Goal: Check status: Check status

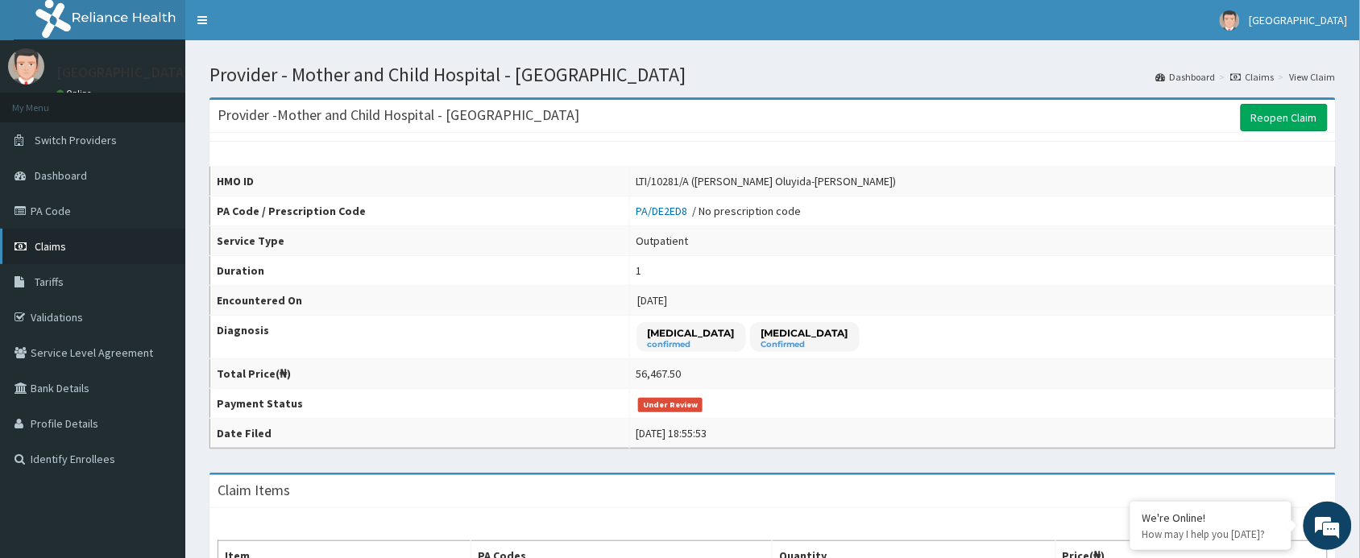
click at [52, 242] on span "Claims" at bounding box center [50, 246] width 31 height 14
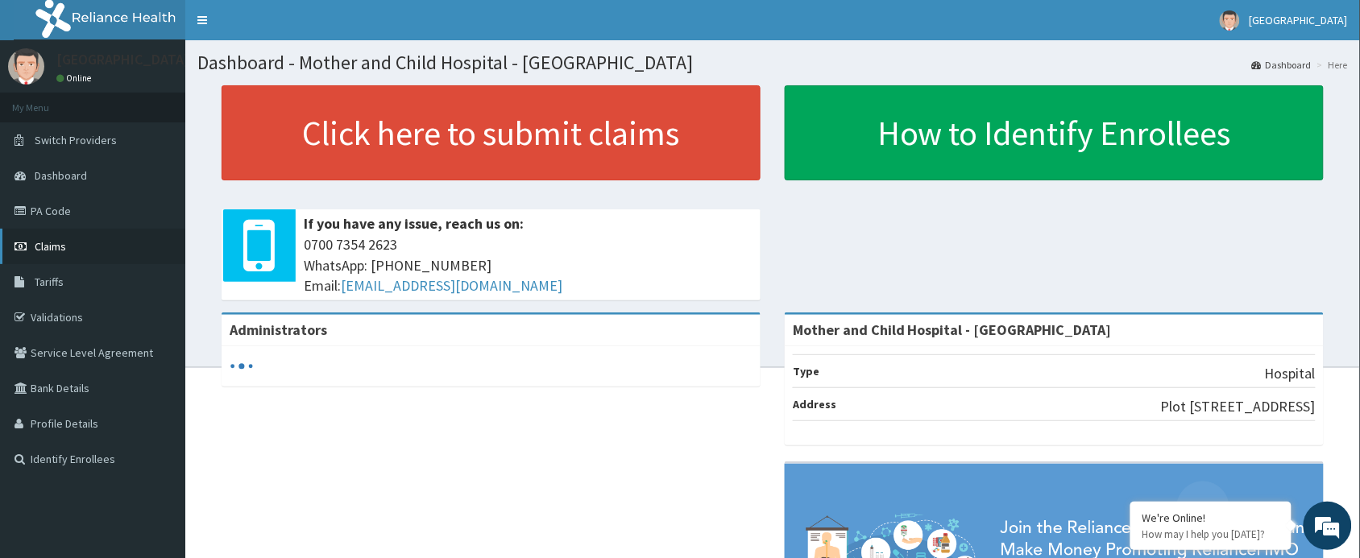
click at [38, 240] on span "Claims" at bounding box center [50, 246] width 31 height 14
click at [45, 242] on span "Claims" at bounding box center [50, 246] width 31 height 14
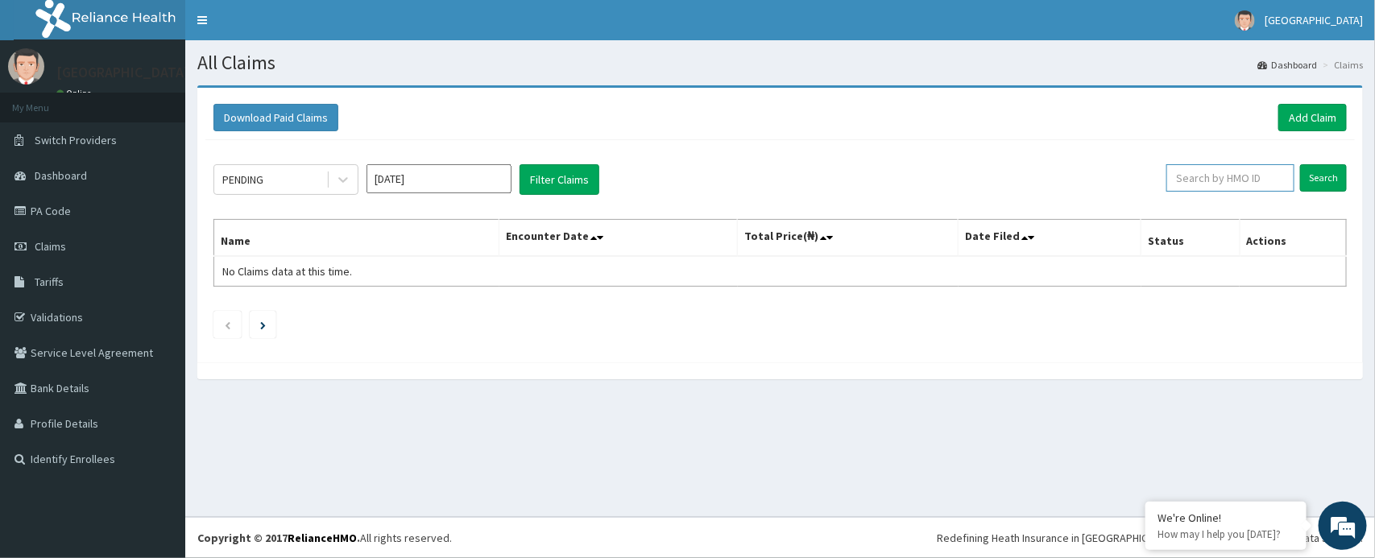
click at [1207, 183] on input "text" at bounding box center [1230, 177] width 128 height 27
paste input "LTI/10281/A"
type input "LTI/10281/A"
click at [1300, 164] on input "Search" at bounding box center [1323, 177] width 47 height 27
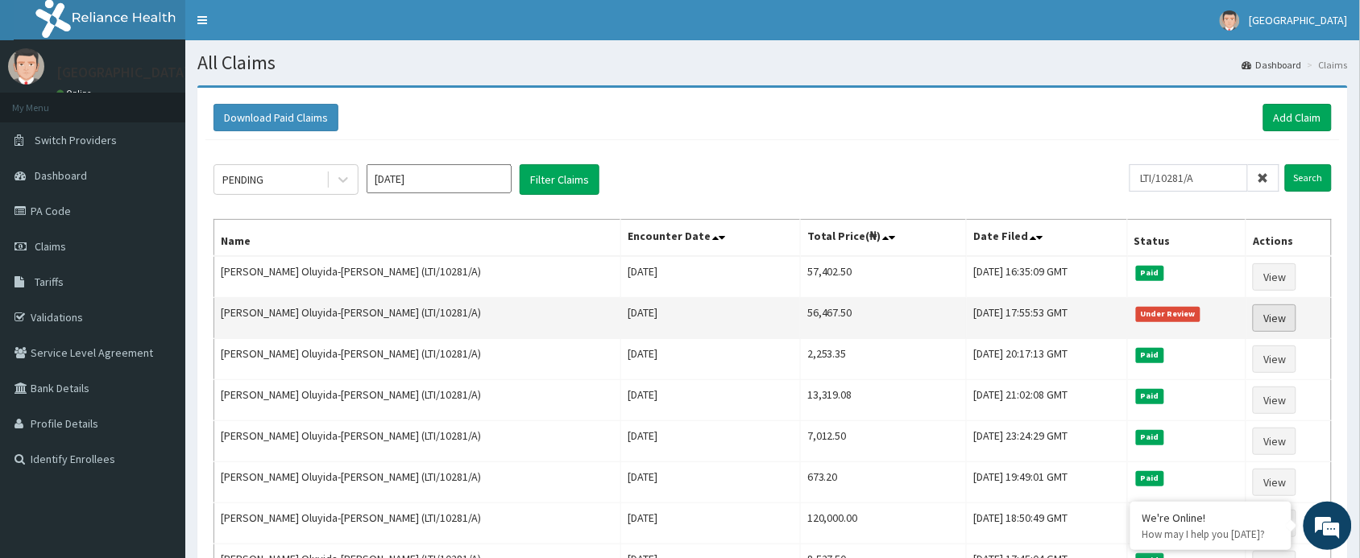
click at [1277, 317] on link "View" at bounding box center [1274, 317] width 43 height 27
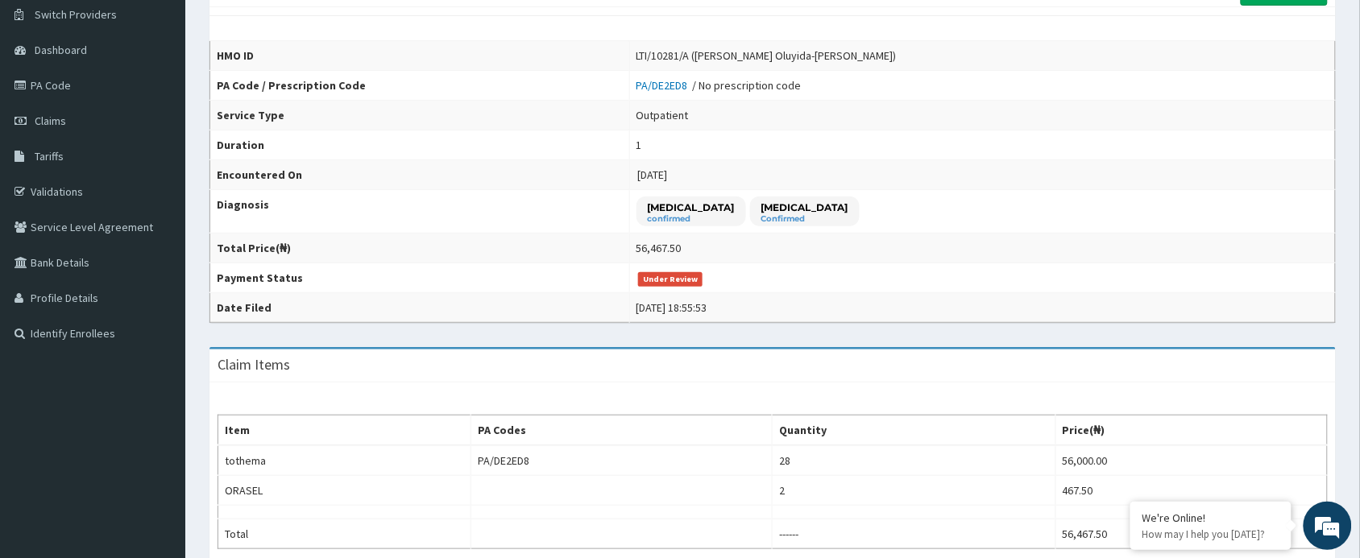
scroll to position [123, 0]
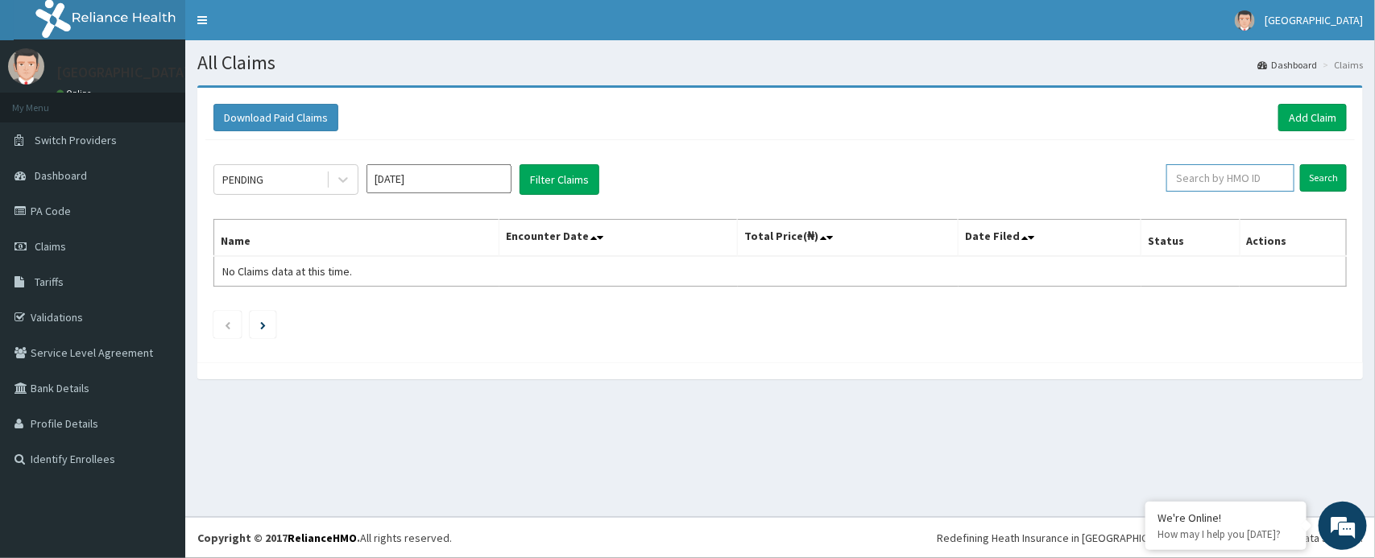
click at [1189, 174] on input "text" at bounding box center [1230, 177] width 128 height 27
paste input "LTI/10281/A"
type input "LTI/10281/A"
click at [1300, 164] on input "Search" at bounding box center [1323, 177] width 47 height 27
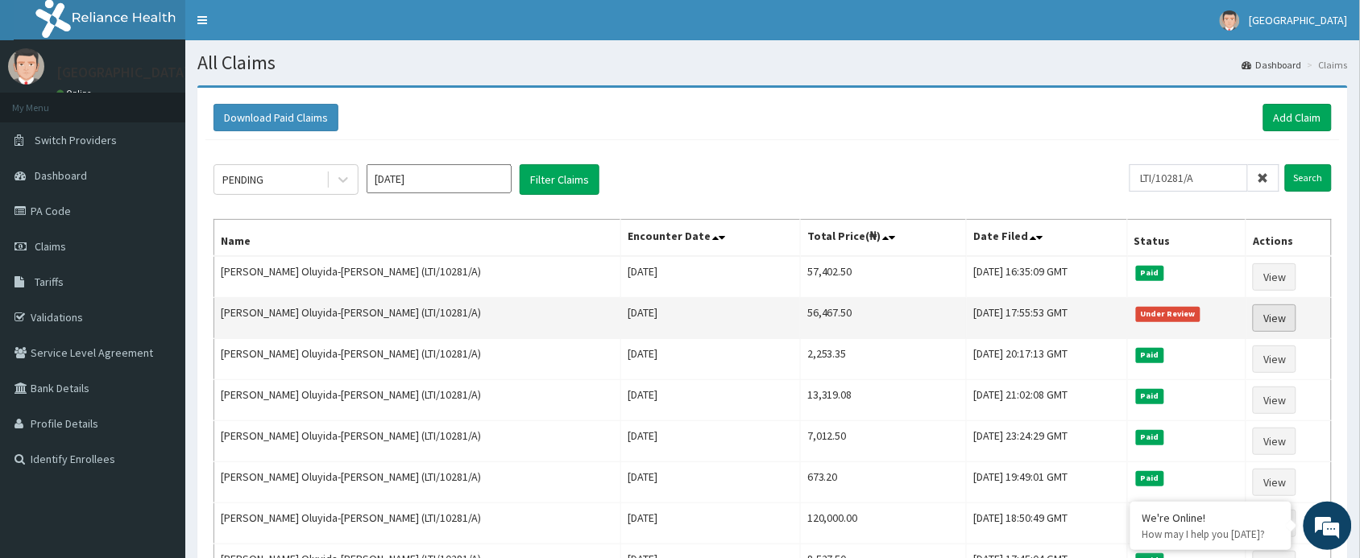
click at [1269, 312] on link "View" at bounding box center [1274, 317] width 43 height 27
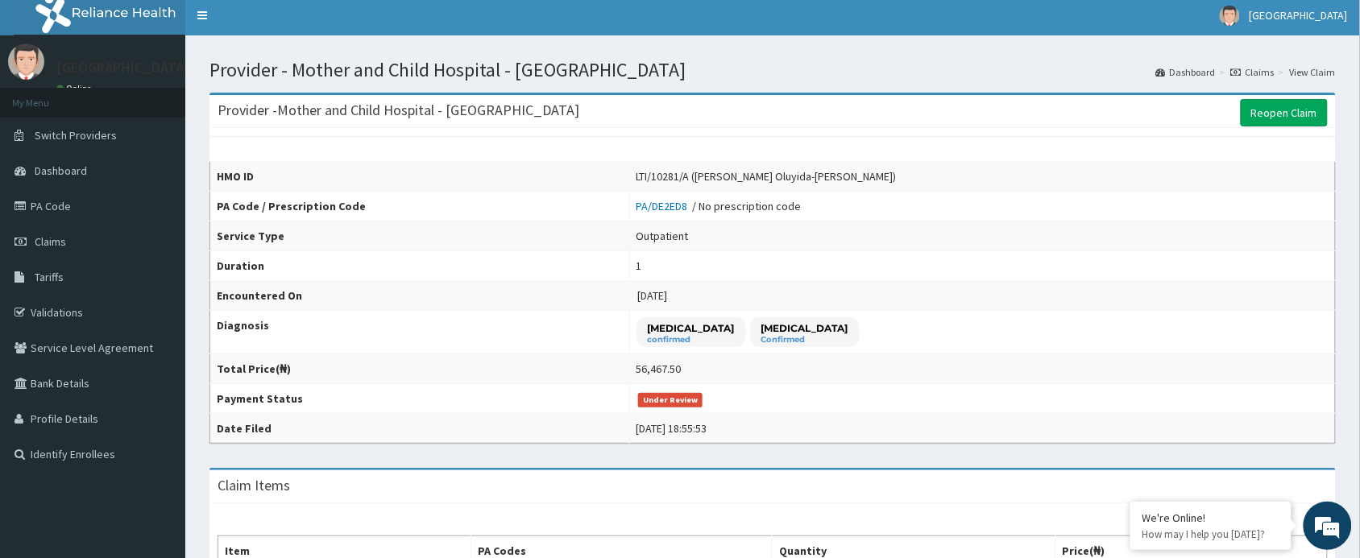
scroll to position [2, 0]
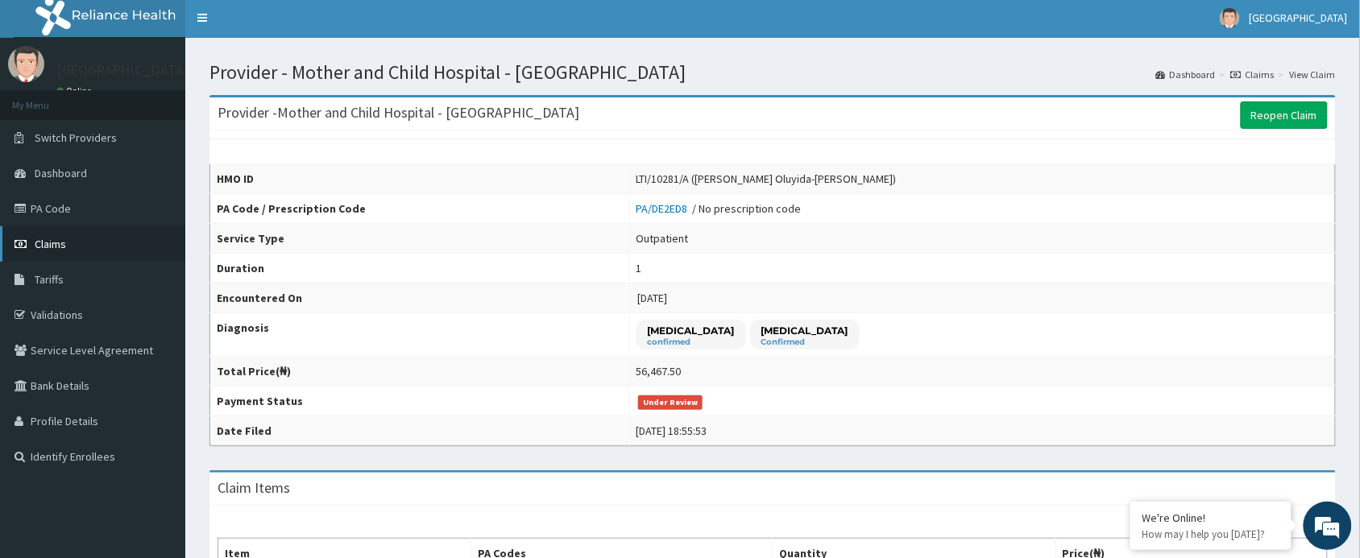
click at [62, 240] on span "Claims" at bounding box center [50, 244] width 31 height 14
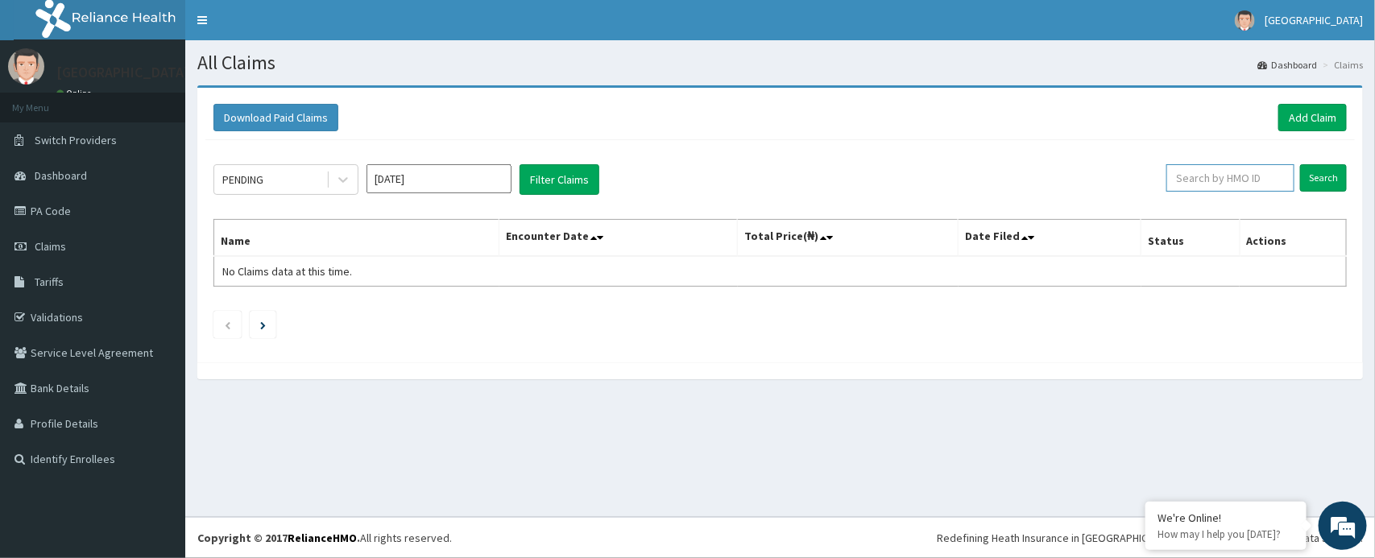
click at [1220, 185] on input "text" at bounding box center [1230, 177] width 128 height 27
paste input "LTI/10281/A"
type input "LTI/10281/A"
click at [1300, 164] on input "Search" at bounding box center [1323, 177] width 47 height 27
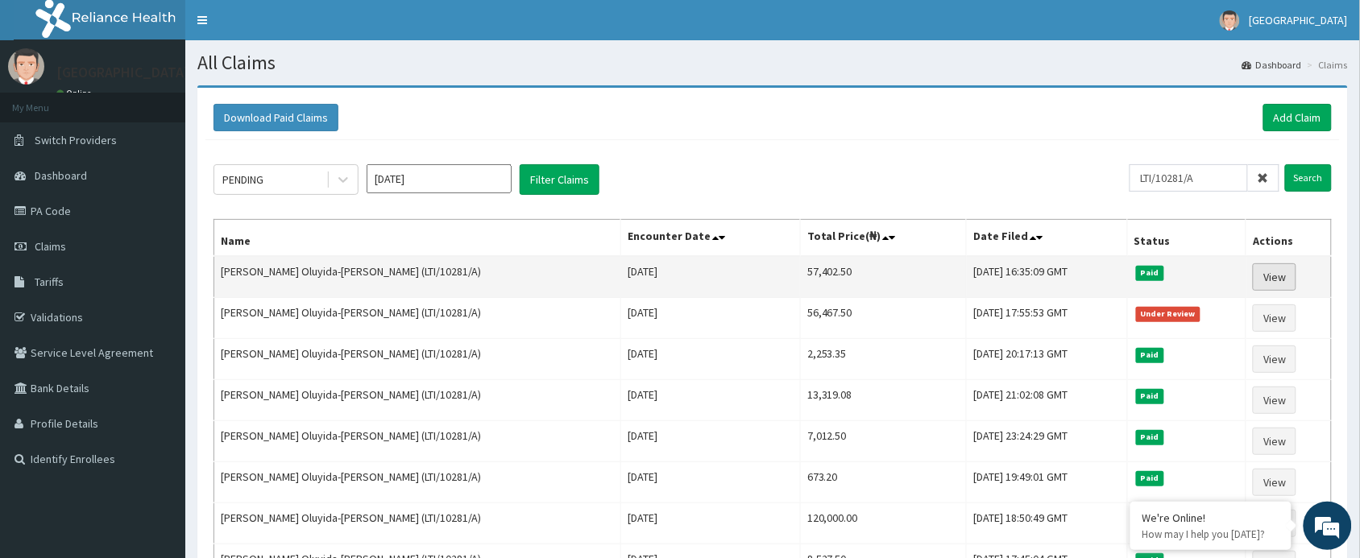
click at [1269, 280] on link "View" at bounding box center [1274, 276] width 43 height 27
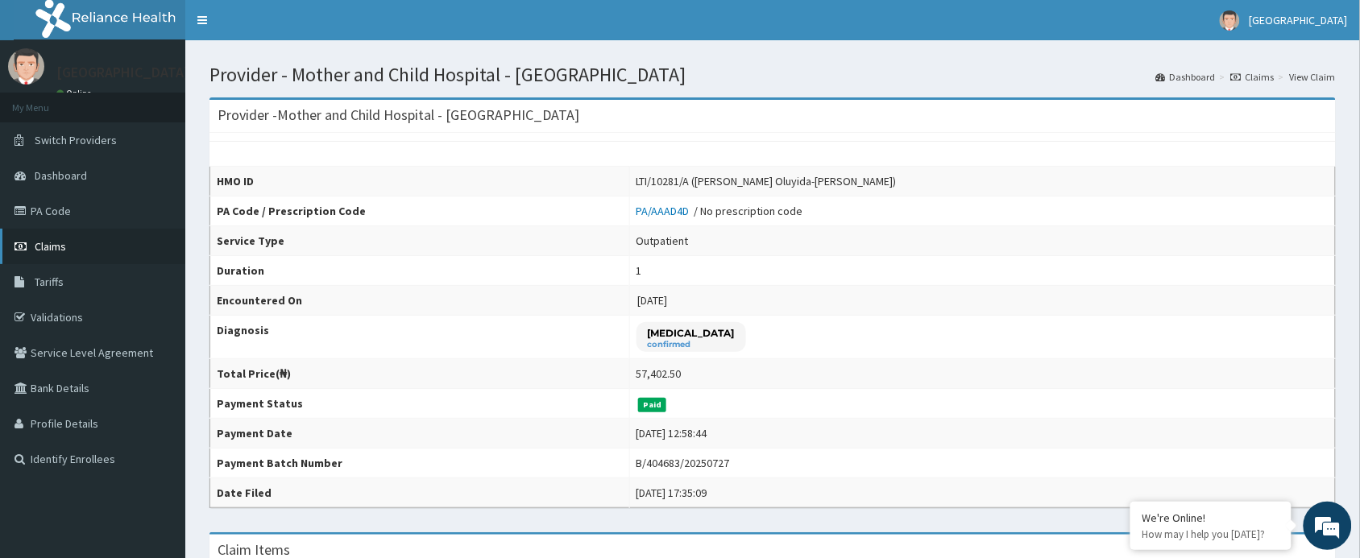
click at [46, 246] on span "Claims" at bounding box center [50, 246] width 31 height 14
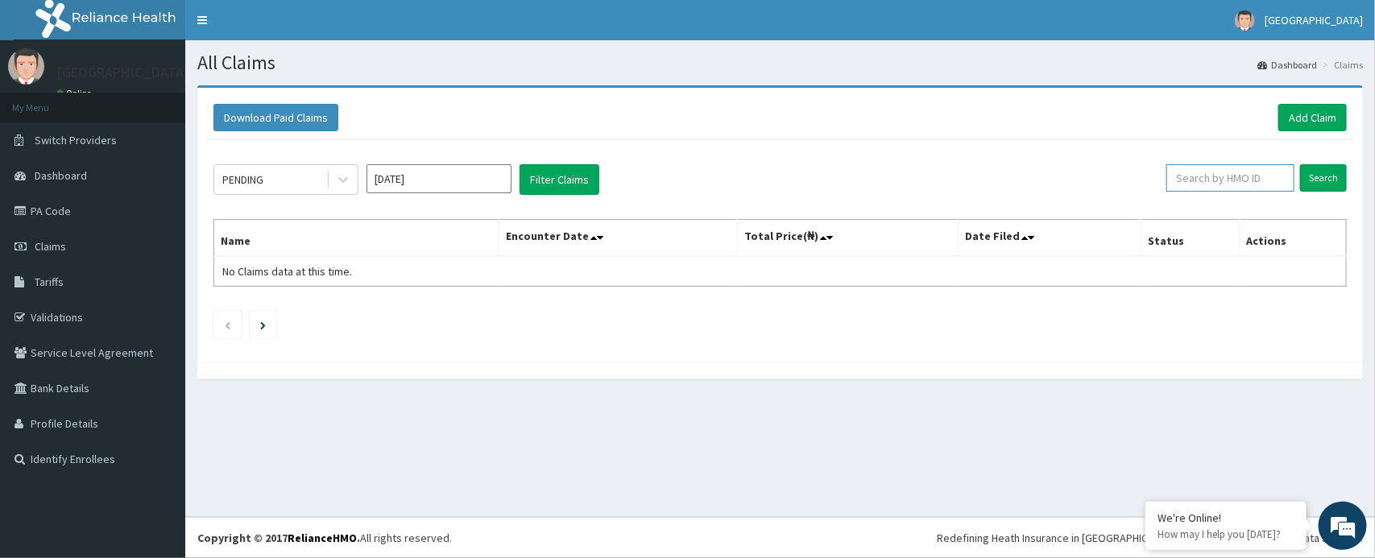
click at [1199, 182] on input "text" at bounding box center [1230, 177] width 128 height 27
paste input "LTI/10281/A"
type input "LTI/10281/A"
click at [1315, 176] on input "Search" at bounding box center [1323, 177] width 47 height 27
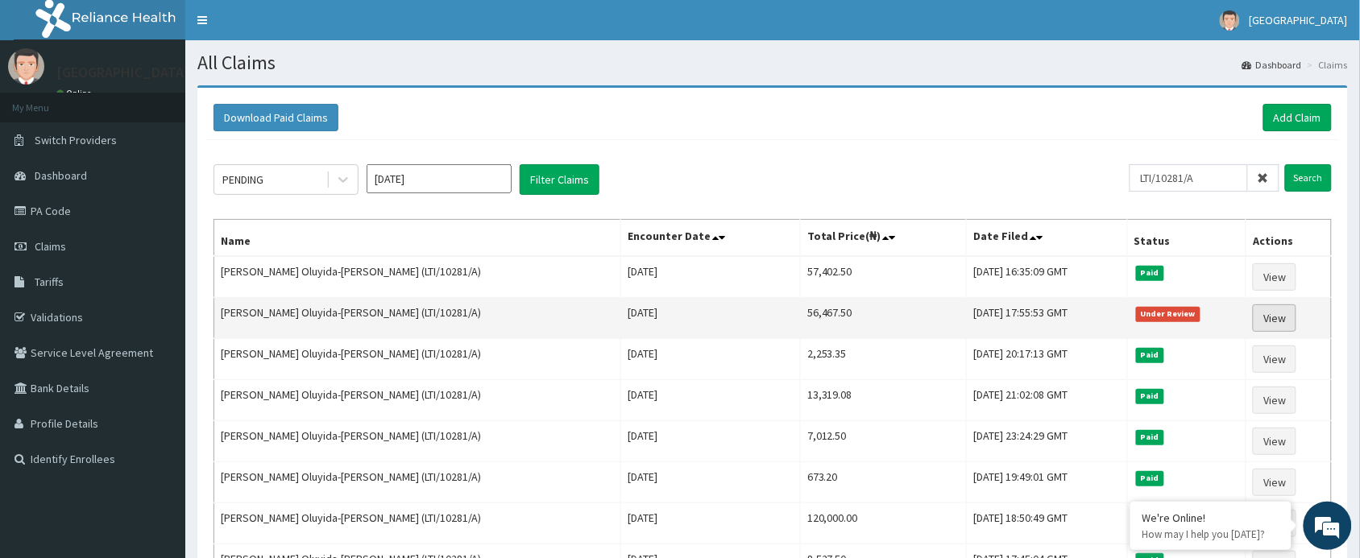
click at [1269, 318] on link "View" at bounding box center [1274, 317] width 43 height 27
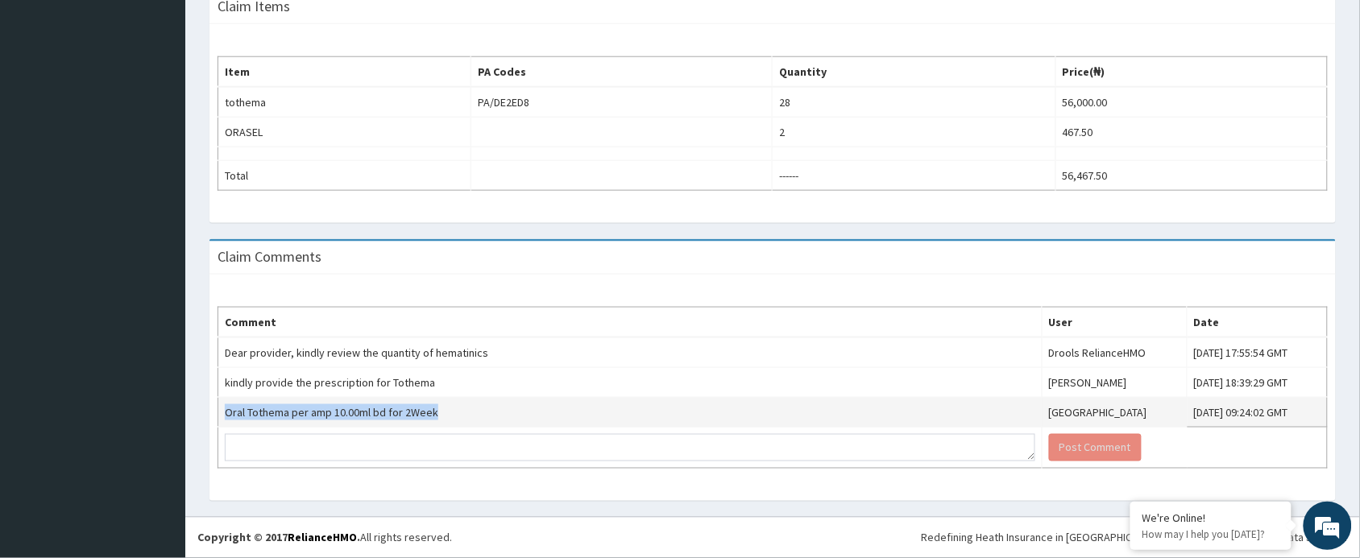
drag, startPoint x: 227, startPoint y: 413, endPoint x: 435, endPoint y: 412, distance: 207.8
click at [435, 412] on td "Oral Tothema per amp 10.00ml bd for 2Week" at bounding box center [630, 413] width 824 height 30
copy td "Oral Tothema per amp 10.00ml bd for 2Week"
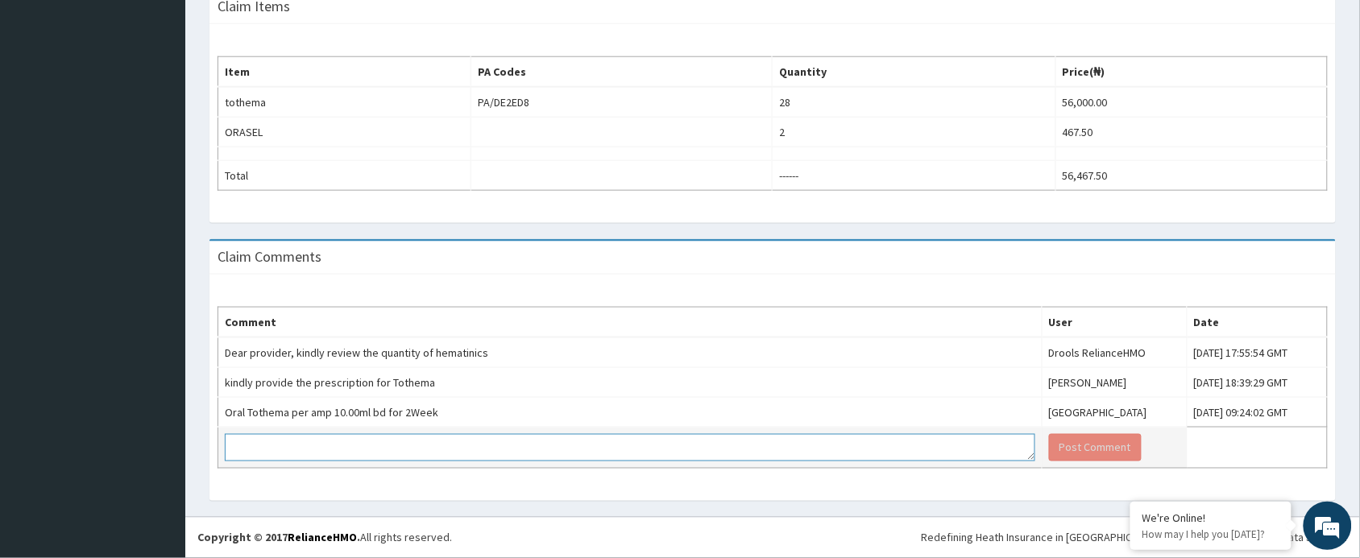
click at [383, 453] on textarea at bounding box center [630, 447] width 810 height 27
type textarea "DEAR TEAM, KINDLY ATTEND TO CLAIM"
click at [1049, 443] on button "Post Comment" at bounding box center [1095, 447] width 93 height 27
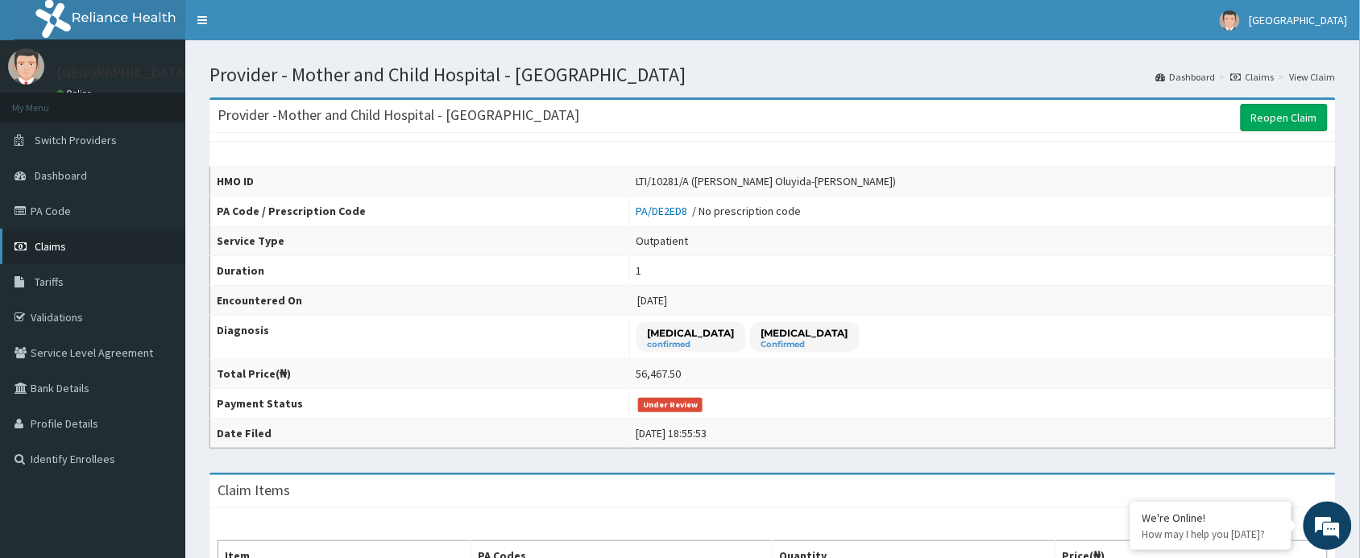
click at [62, 238] on link "Claims" at bounding box center [92, 246] width 185 height 35
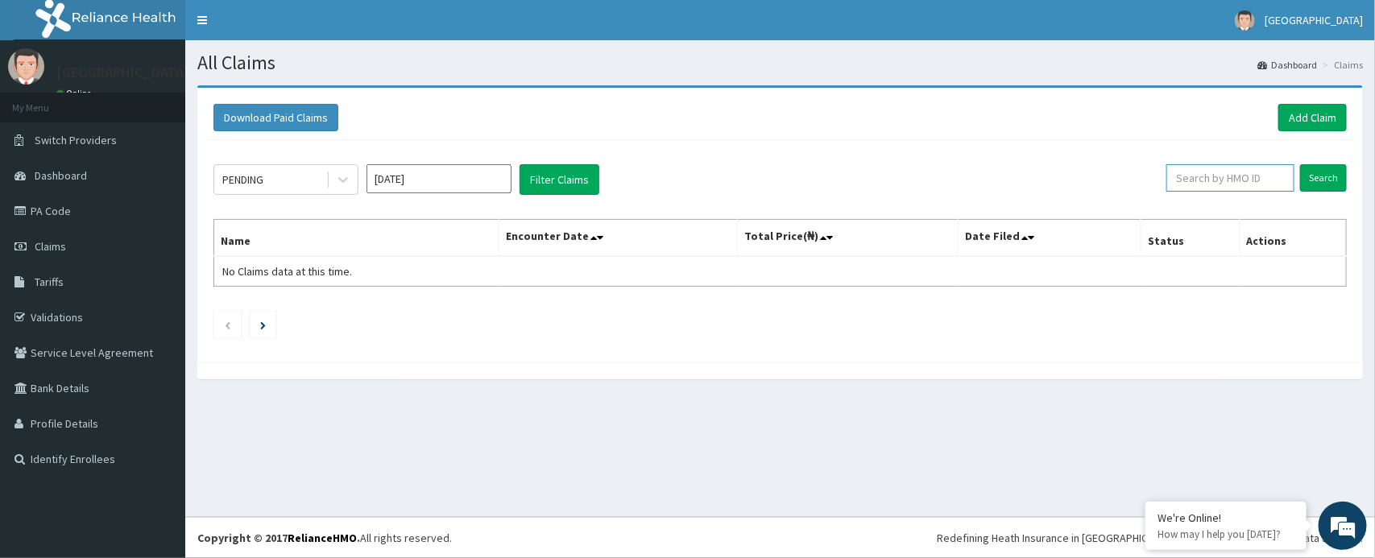
click at [1187, 173] on input "text" at bounding box center [1230, 177] width 128 height 27
paste input "Oral Tothema per amp 10.00ml bd for 2Week"
type input "O"
type input "LTI/10281/A"
click at [1300, 164] on input "Search" at bounding box center [1323, 177] width 47 height 27
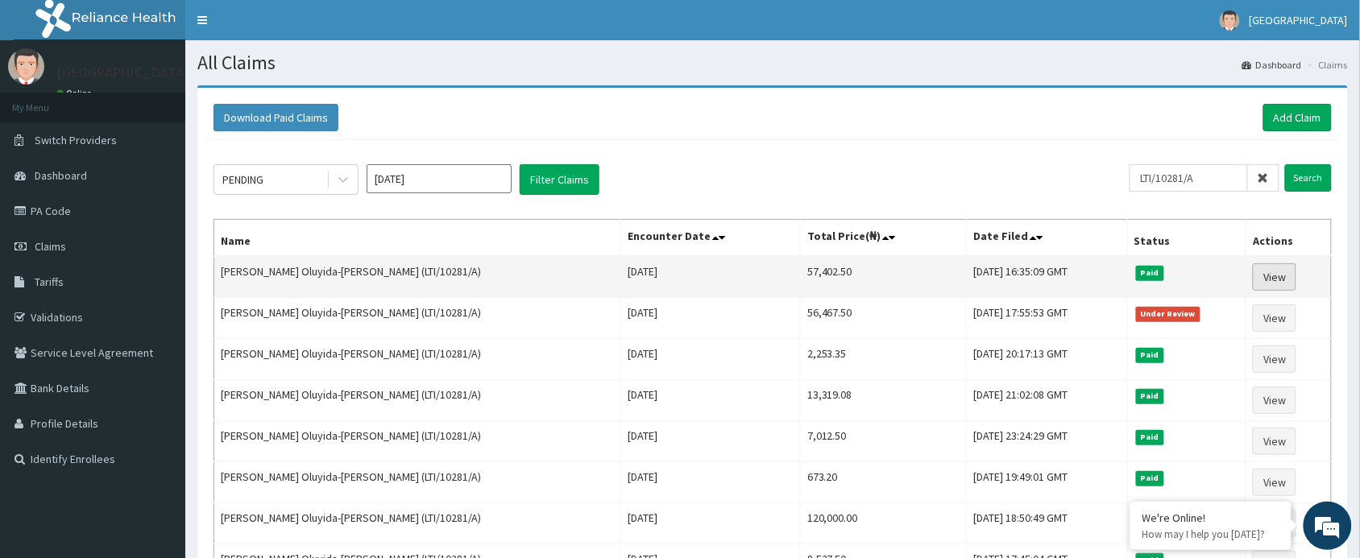
click at [1270, 282] on link "View" at bounding box center [1274, 276] width 43 height 27
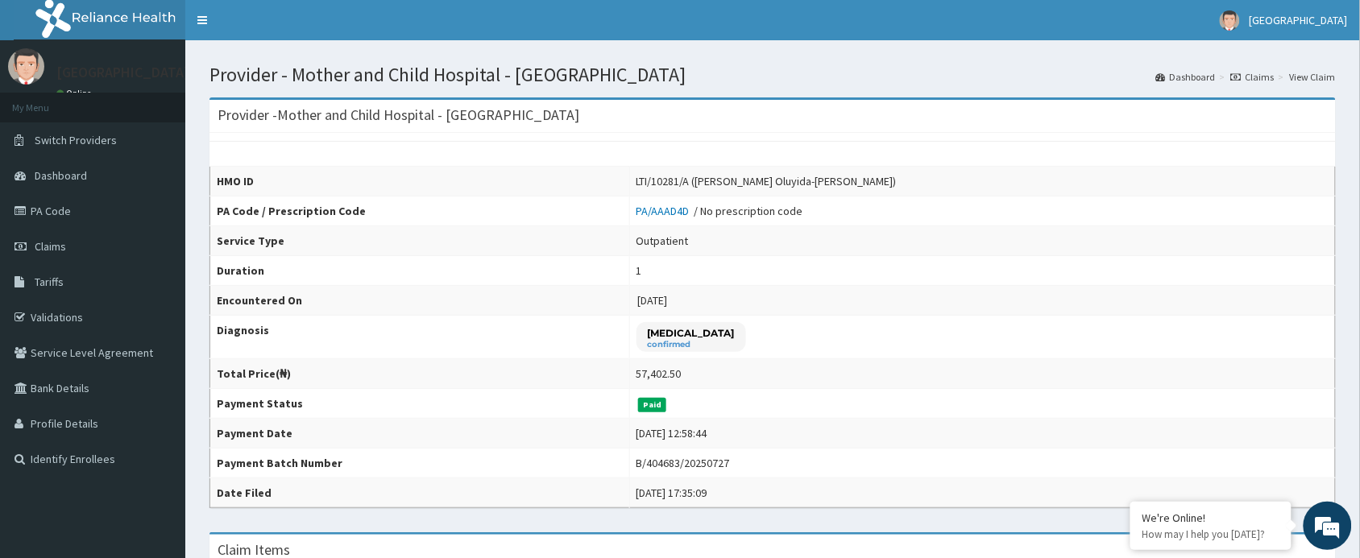
scroll to position [486, 0]
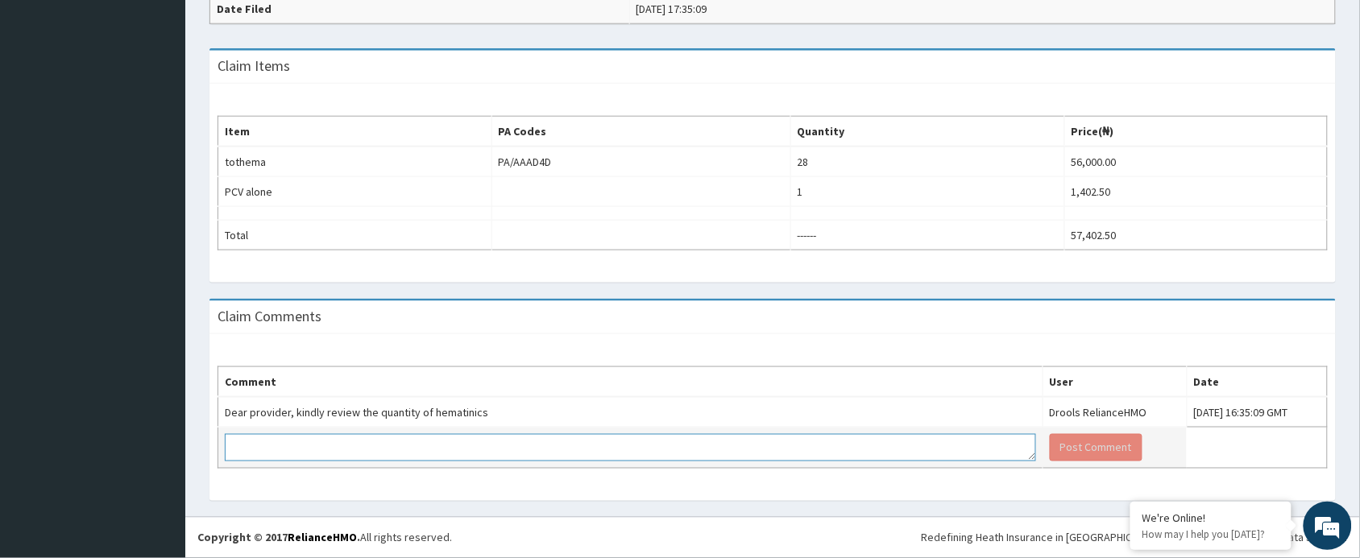
click at [528, 443] on textarea at bounding box center [630, 447] width 811 height 27
paste textarea "Oral Tothema per amp 10.00ml bd for 2Week"
type textarea "Oral Tothema per amp 10.00ml bd for 2Week. KINDLY ATTEND TO CLAIM"
click at [1050, 448] on button "Post Comment" at bounding box center [1096, 447] width 93 height 27
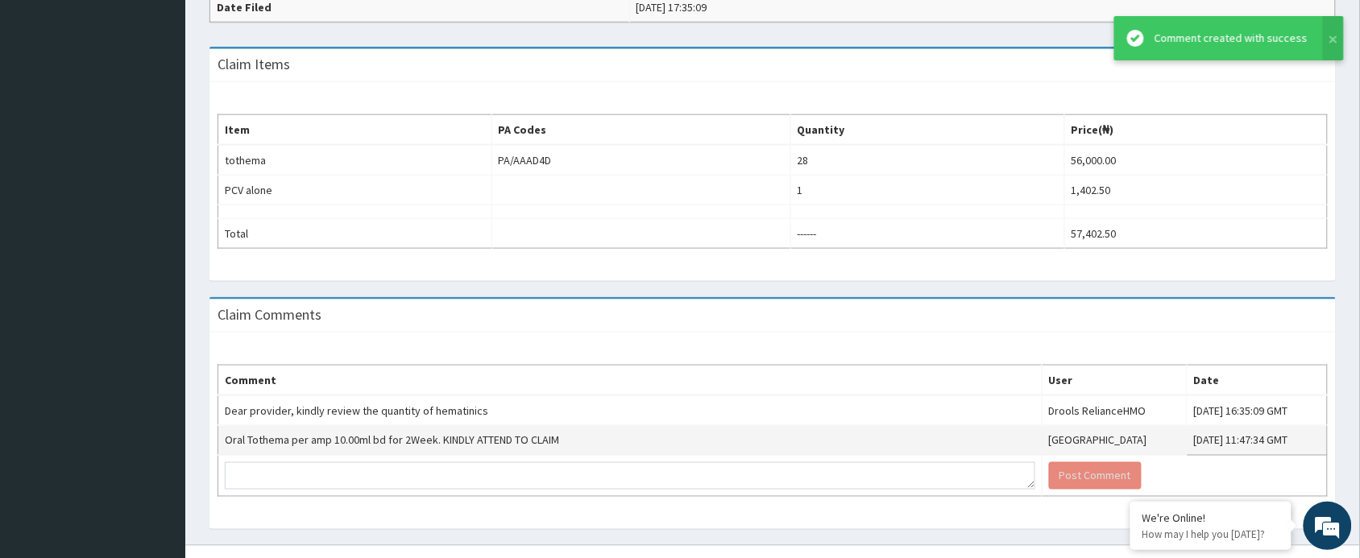
scroll to position [0, 0]
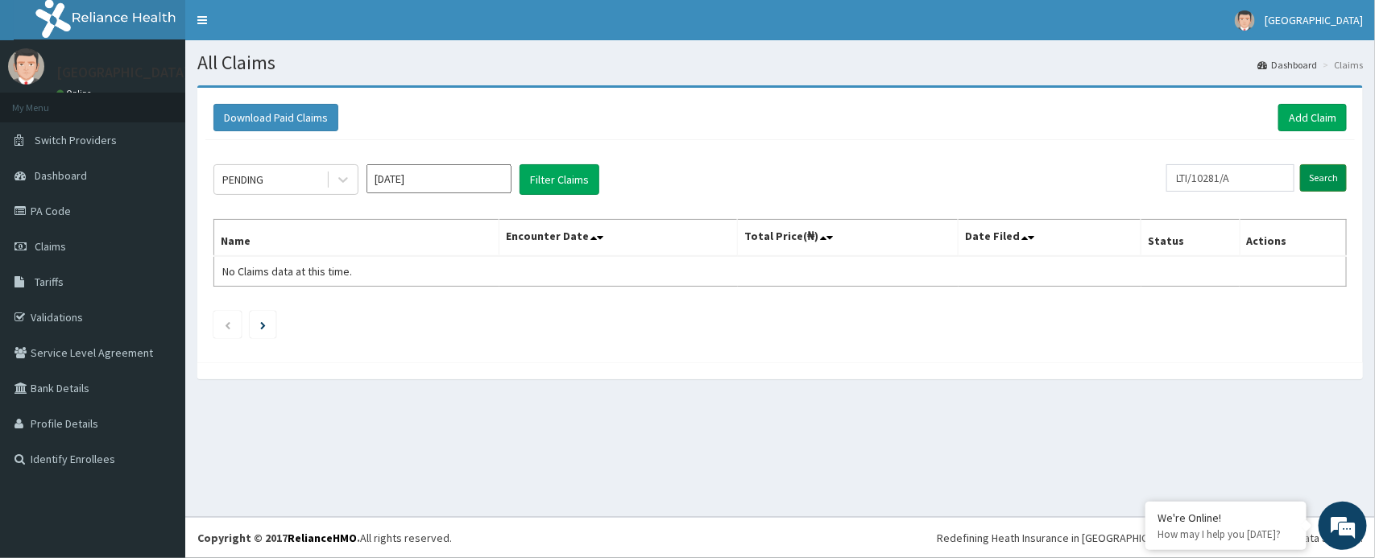
click at [1319, 174] on input "Search" at bounding box center [1323, 177] width 47 height 27
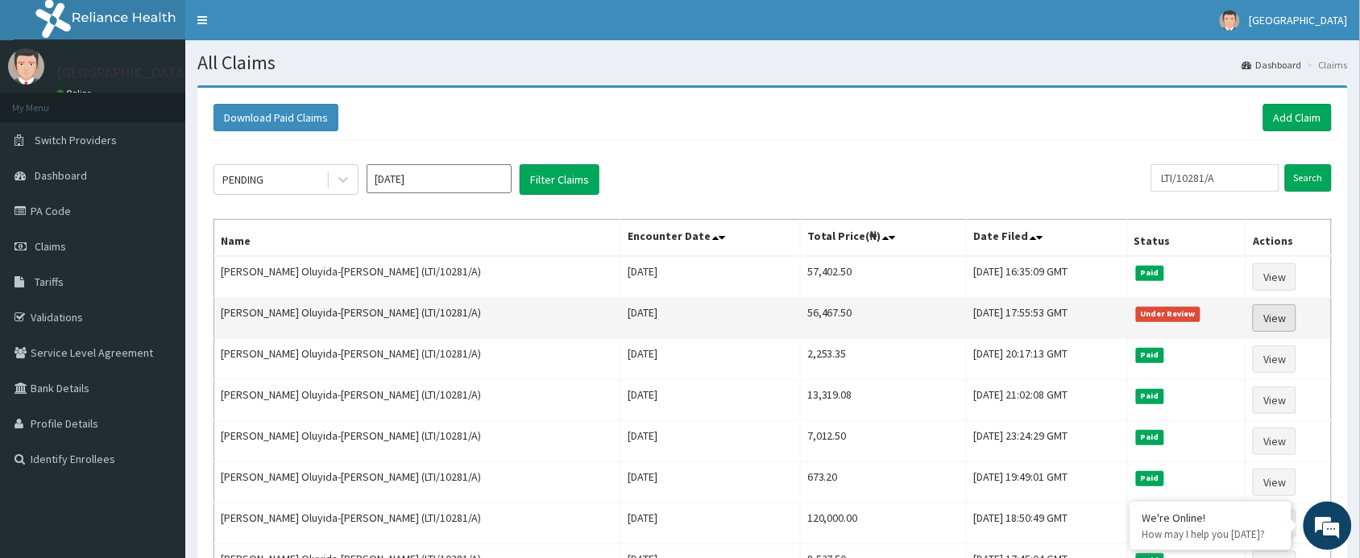
click at [1269, 313] on link "View" at bounding box center [1274, 317] width 43 height 27
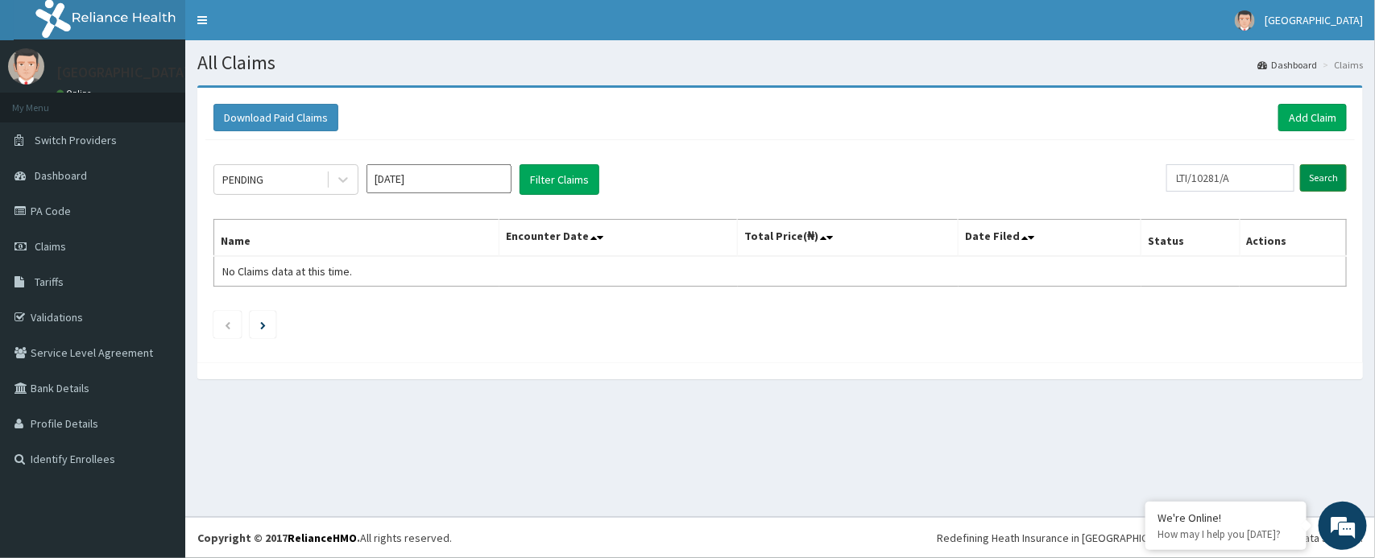
click at [1322, 175] on input "Search" at bounding box center [1323, 177] width 47 height 27
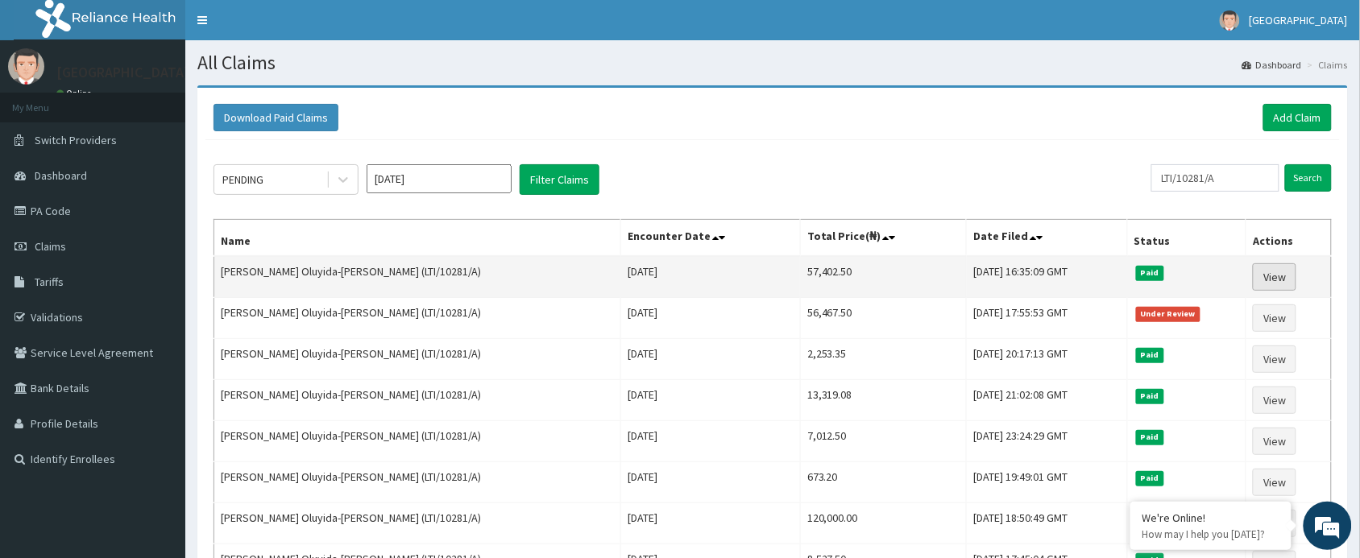
click at [1267, 272] on link "View" at bounding box center [1274, 276] width 43 height 27
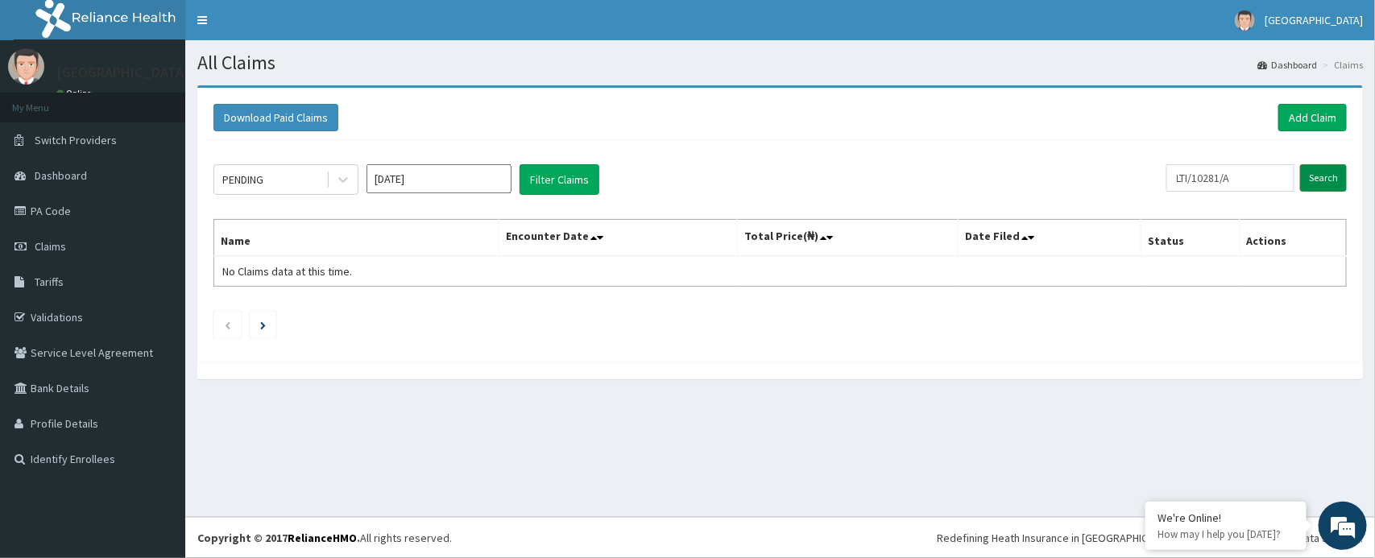
click at [1329, 174] on input "Search" at bounding box center [1323, 177] width 47 height 27
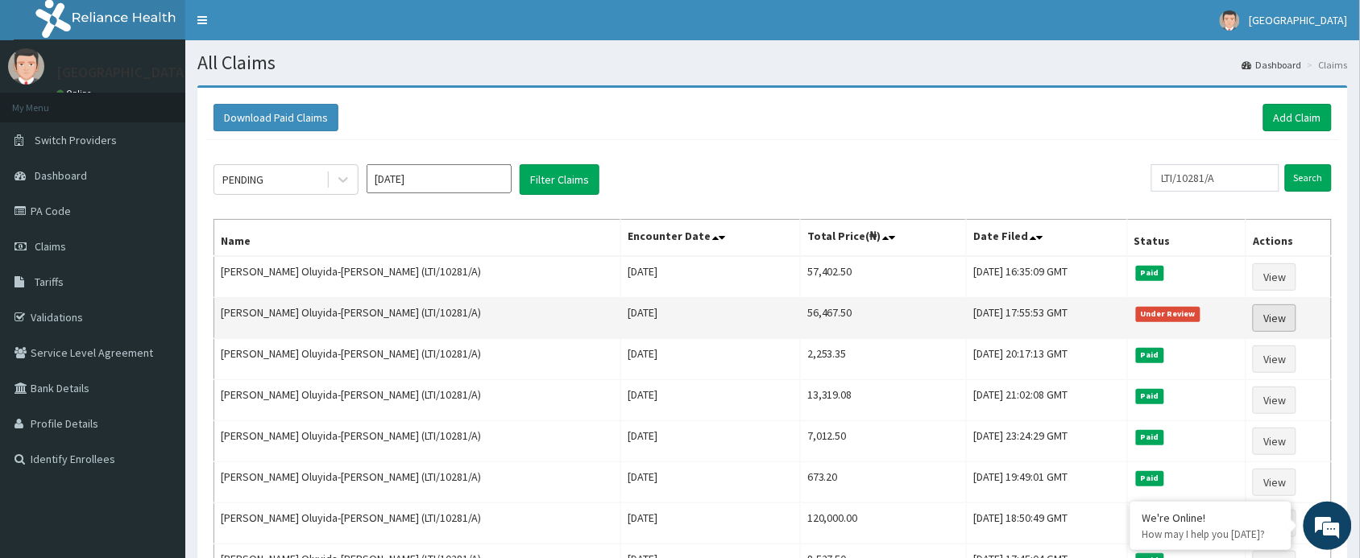
click at [1274, 320] on link "View" at bounding box center [1274, 317] width 43 height 27
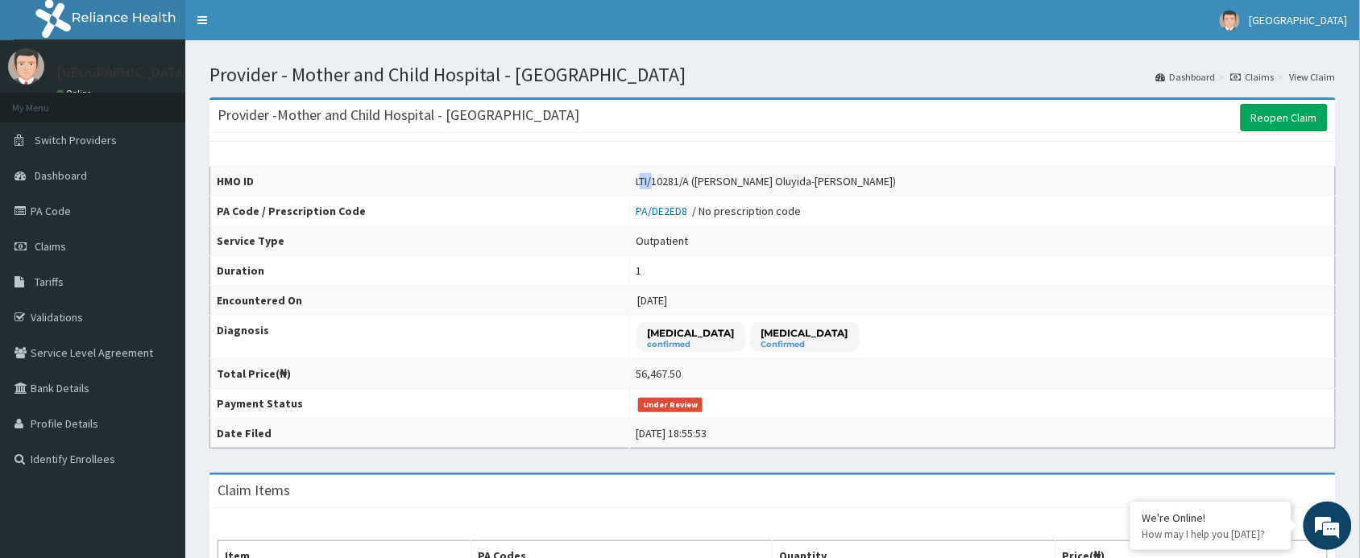
drag, startPoint x: 691, startPoint y: 179, endPoint x: 707, endPoint y: 176, distance: 16.4
click at [707, 176] on div "LTI/10281/A (Oluwatoyin Oluyida-Martins)" at bounding box center [766, 181] width 260 height 16
click at [685, 180] on td "LTI/10281/A (Oluwatoyin Oluyida-Martins)" at bounding box center [982, 182] width 706 height 30
drag, startPoint x: 685, startPoint y: 180, endPoint x: 892, endPoint y: 183, distance: 206.2
click at [892, 183] on td "LTI/10281/A (Oluwatoyin Oluyida-Martins)" at bounding box center [982, 182] width 706 height 30
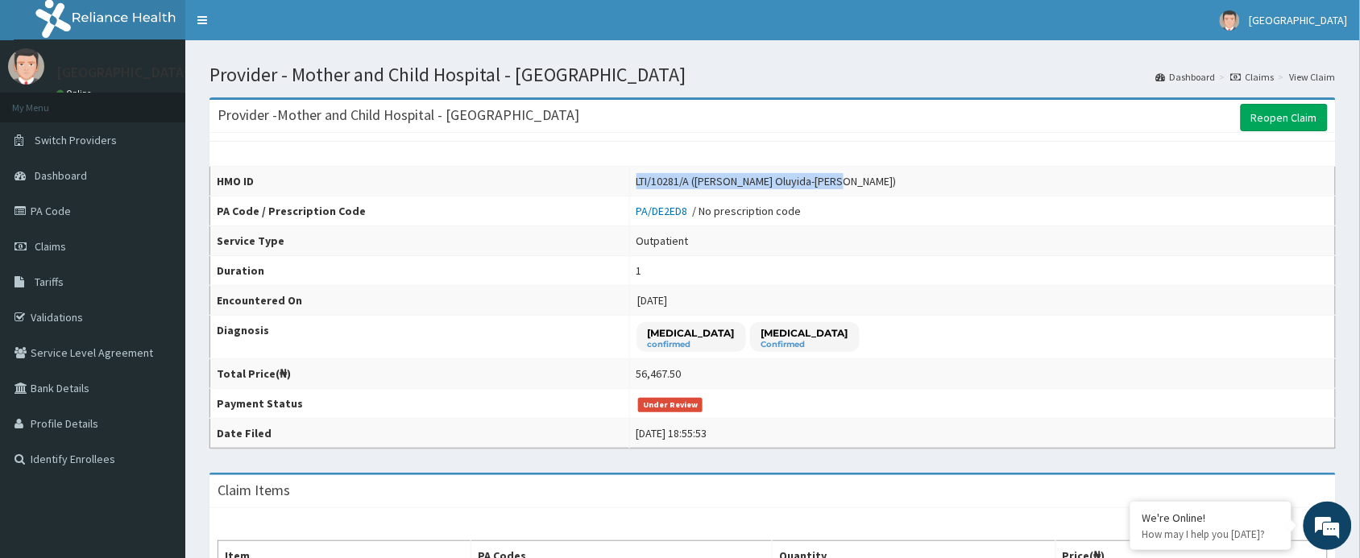
drag, startPoint x: 690, startPoint y: 179, endPoint x: 882, endPoint y: 184, distance: 192.6
click at [882, 184] on div "LTI/10281/A (Oluwatoyin Oluyida-Martins)" at bounding box center [766, 181] width 260 height 16
copy div "LTI/10281/A (Oluwatoyin Oluyida-Martins)"
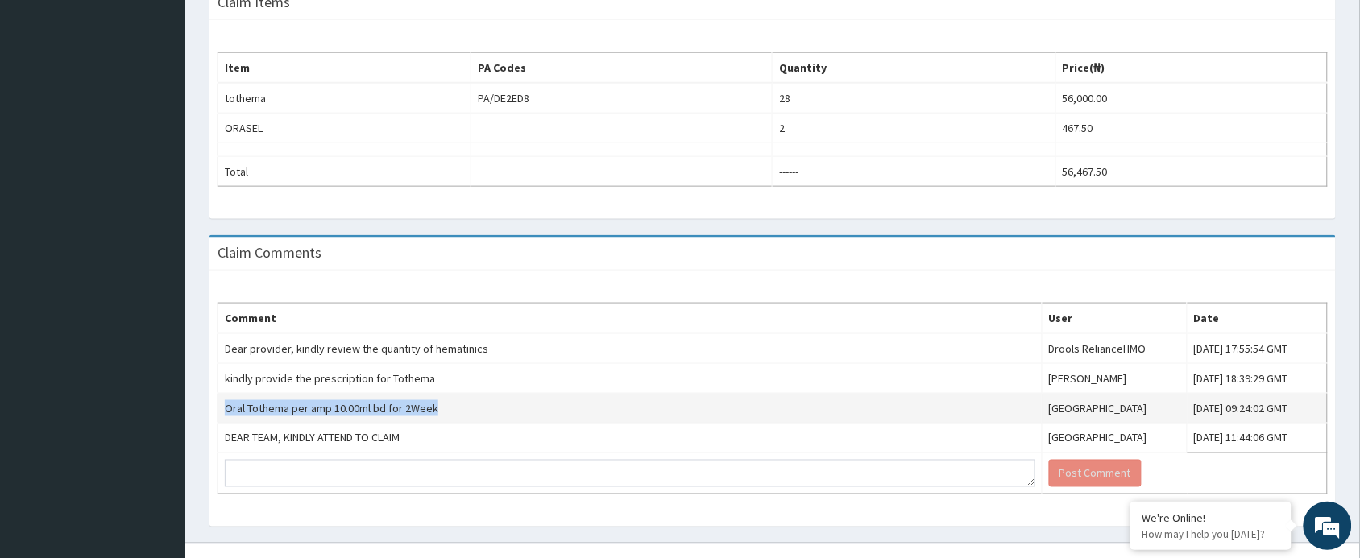
drag, startPoint x: 226, startPoint y: 409, endPoint x: 431, endPoint y: 412, distance: 204.6
click at [431, 412] on td "Oral Tothema per amp 10.00ml bd for 2Week" at bounding box center [630, 409] width 824 height 30
copy td "Oral Tothema per amp 10.00ml bd for 2Week"
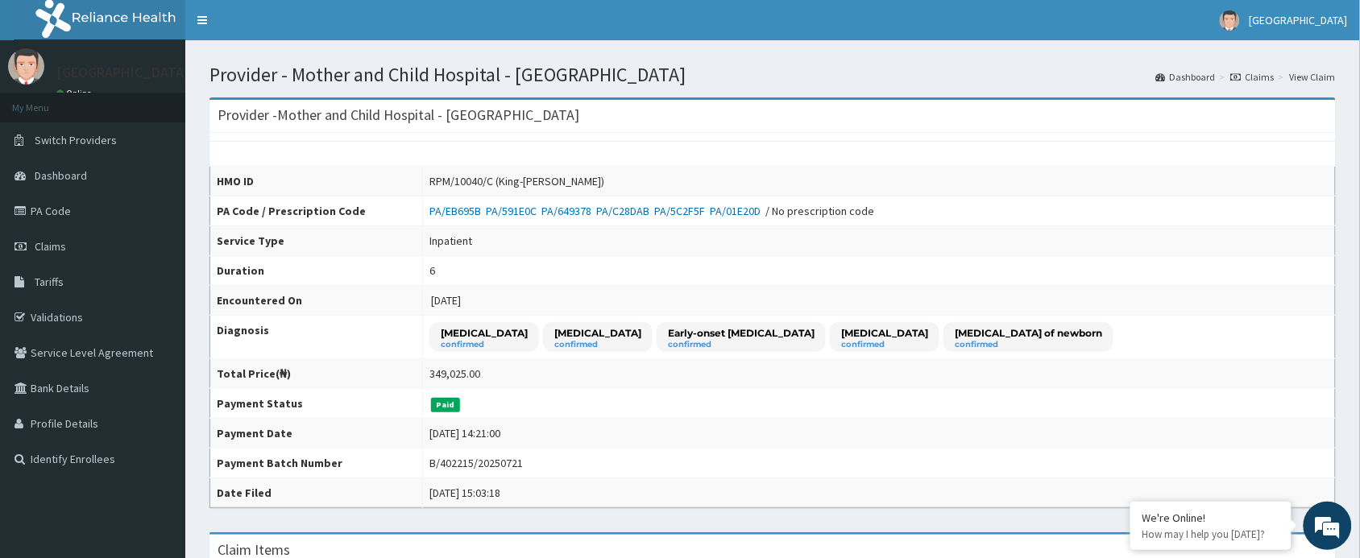
drag, startPoint x: 1311, startPoint y: 544, endPoint x: 1366, endPoint y: 552, distance: 55.4
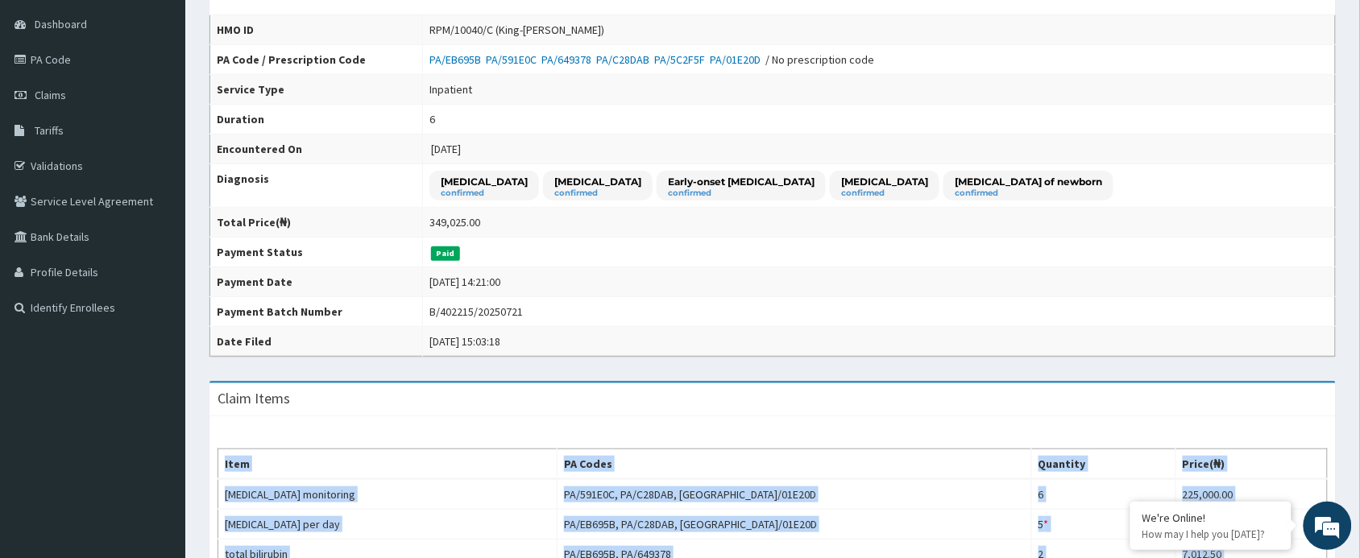
scroll to position [121, 0]
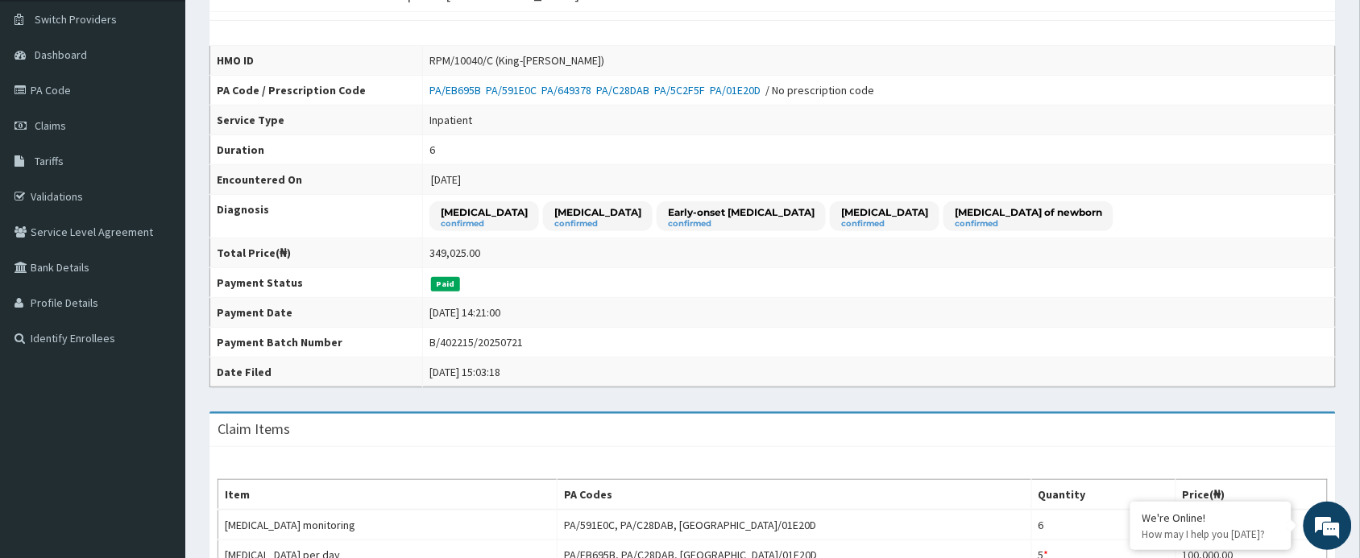
click at [429, 373] on div "[DATE] 15:03:18" at bounding box center [464, 372] width 71 height 16
drag, startPoint x: 420, startPoint y: 373, endPoint x: 544, endPoint y: 375, distance: 124.1
click at [544, 375] on td "Mon Jun 30 2025 15:03:18" at bounding box center [879, 373] width 913 height 30
drag, startPoint x: 417, startPoint y: 375, endPoint x: 536, endPoint y: 375, distance: 119.2
click at [536, 375] on td "Mon Jun 30 2025 15:03:18" at bounding box center [879, 373] width 913 height 30
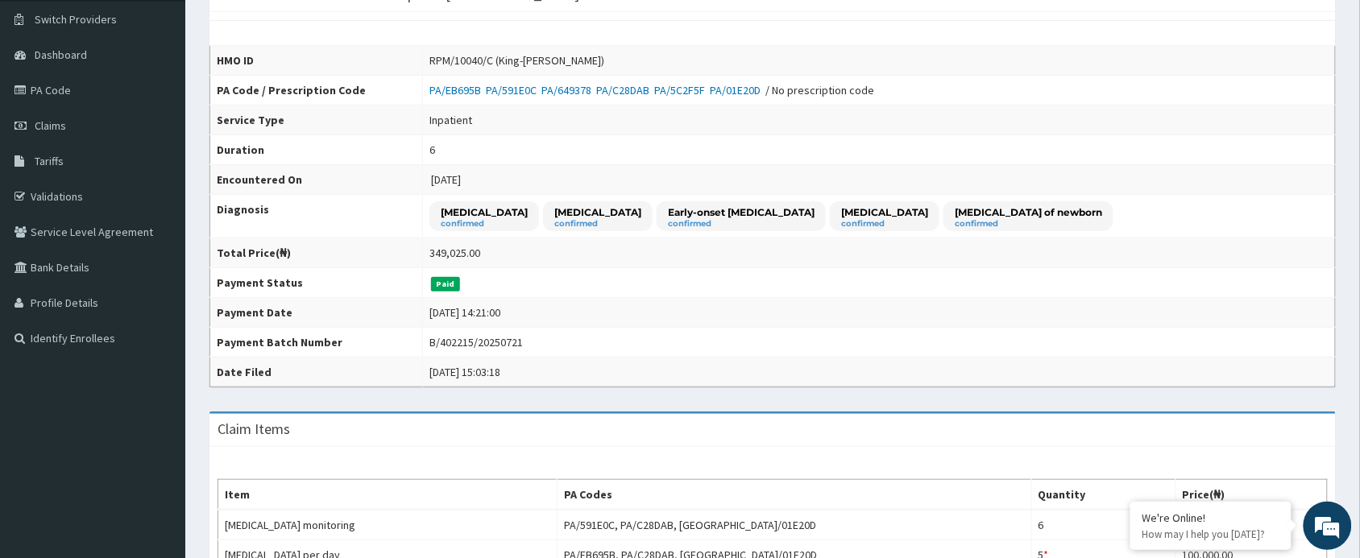
copy div "Mon Jun 30 2025 15:03:18"
click at [58, 87] on link "PA Code" at bounding box center [92, 89] width 185 height 35
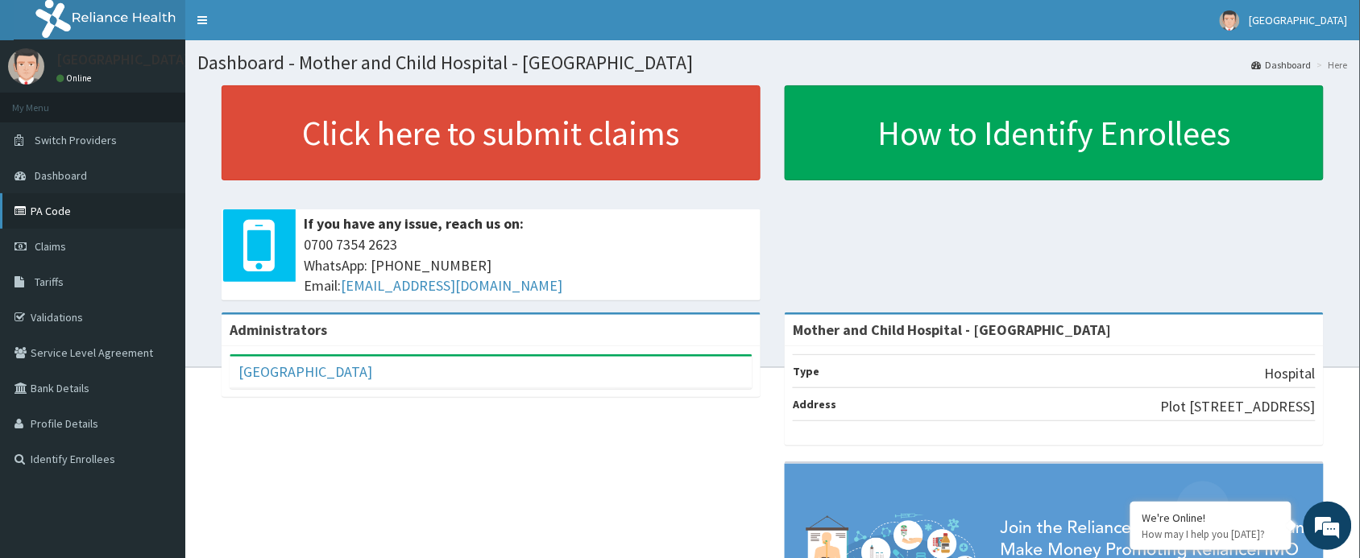
click at [64, 207] on link "PA Code" at bounding box center [92, 210] width 185 height 35
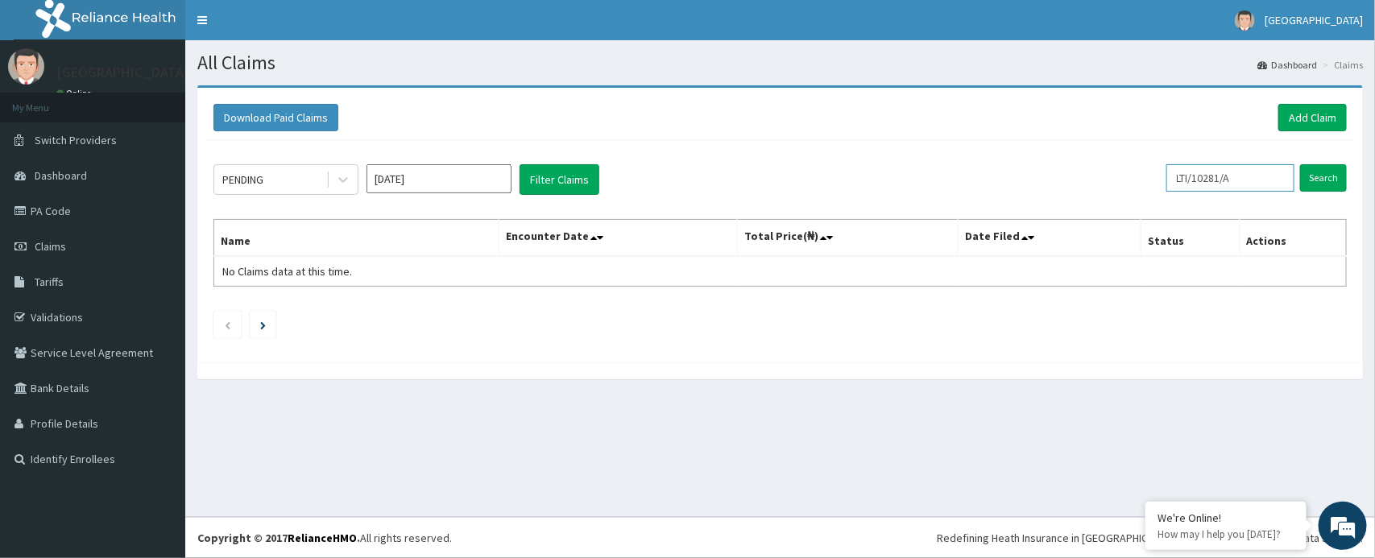
click at [1259, 186] on input "LTI/10281/A" at bounding box center [1230, 177] width 128 height 27
type input "L"
paste input "sez/10006/a"
type input "sez/10006/a"
click at [1325, 177] on input "Search" at bounding box center [1323, 177] width 47 height 27
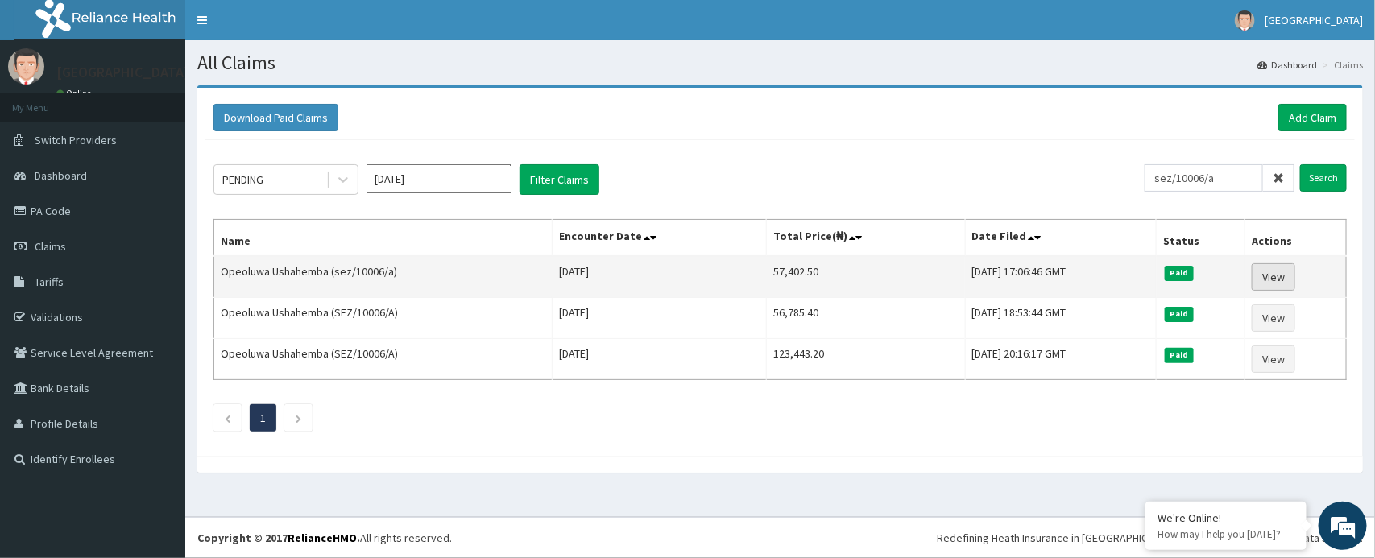
click at [1270, 271] on link "View" at bounding box center [1273, 276] width 43 height 27
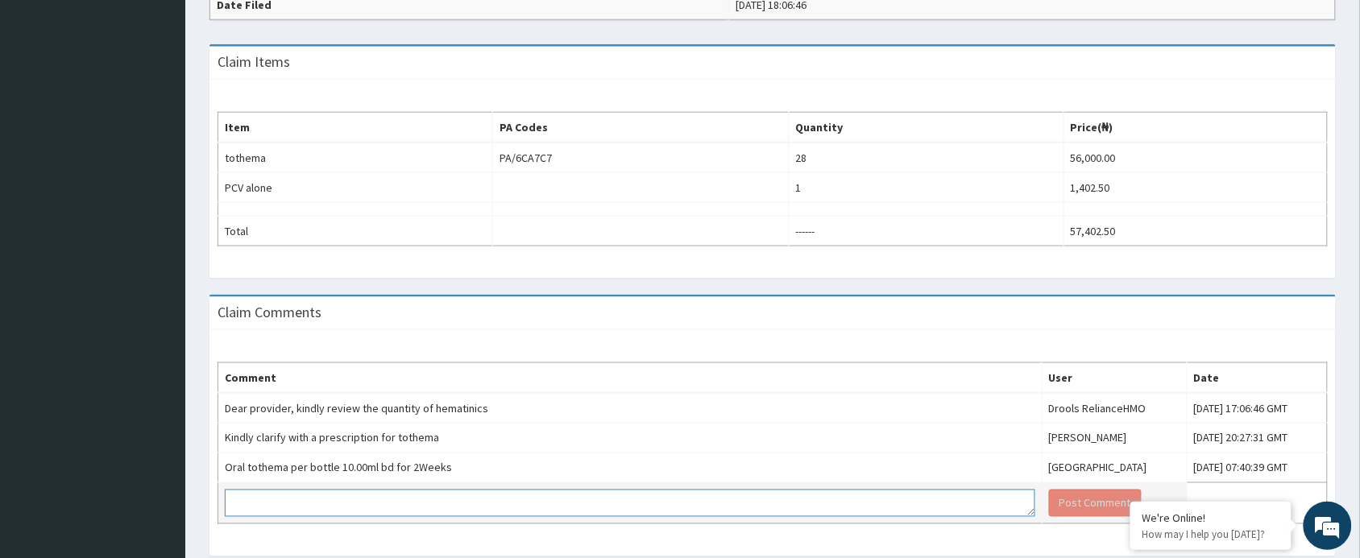
click at [387, 514] on textarea at bounding box center [630, 503] width 810 height 27
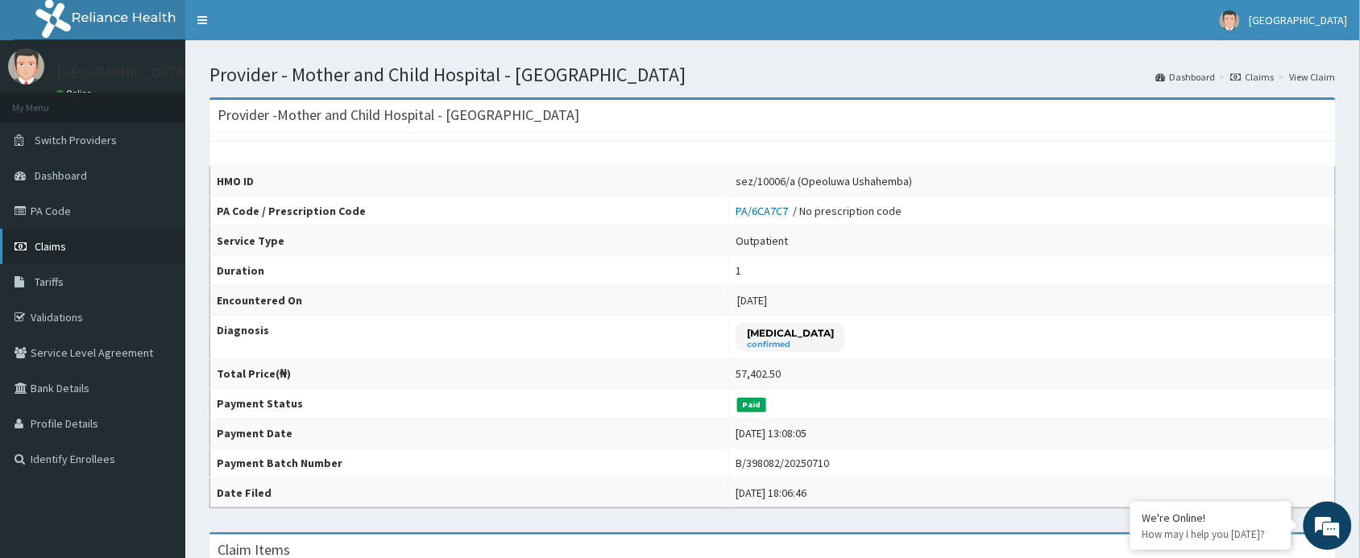
click at [45, 247] on span "Claims" at bounding box center [50, 246] width 31 height 14
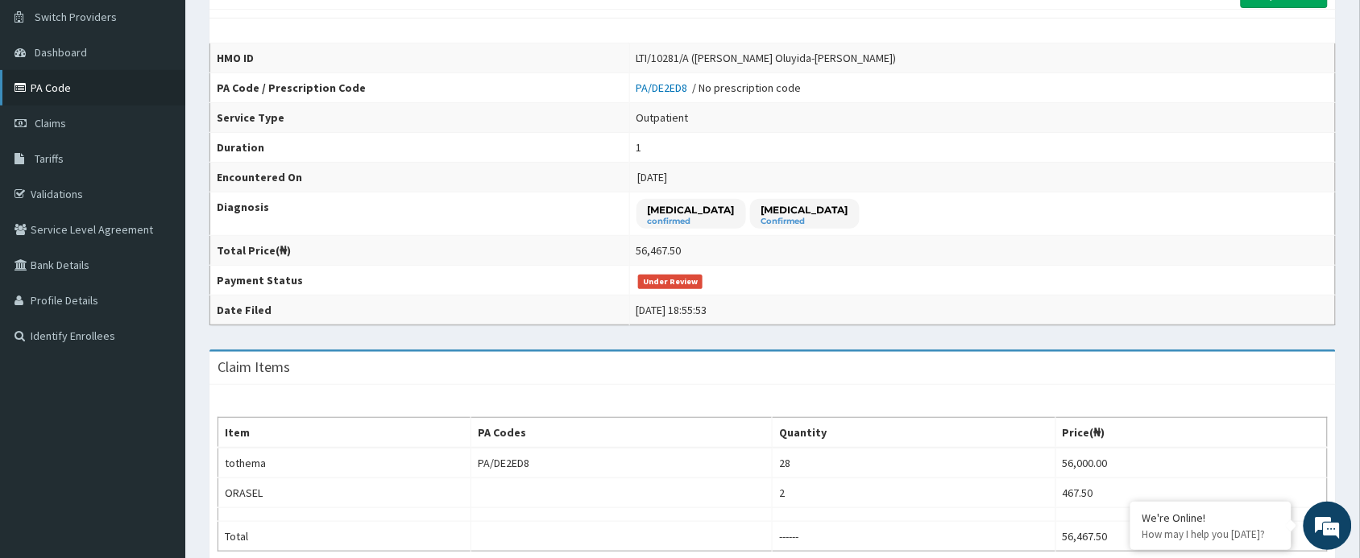
click at [67, 82] on link "PA Code" at bounding box center [92, 87] width 185 height 35
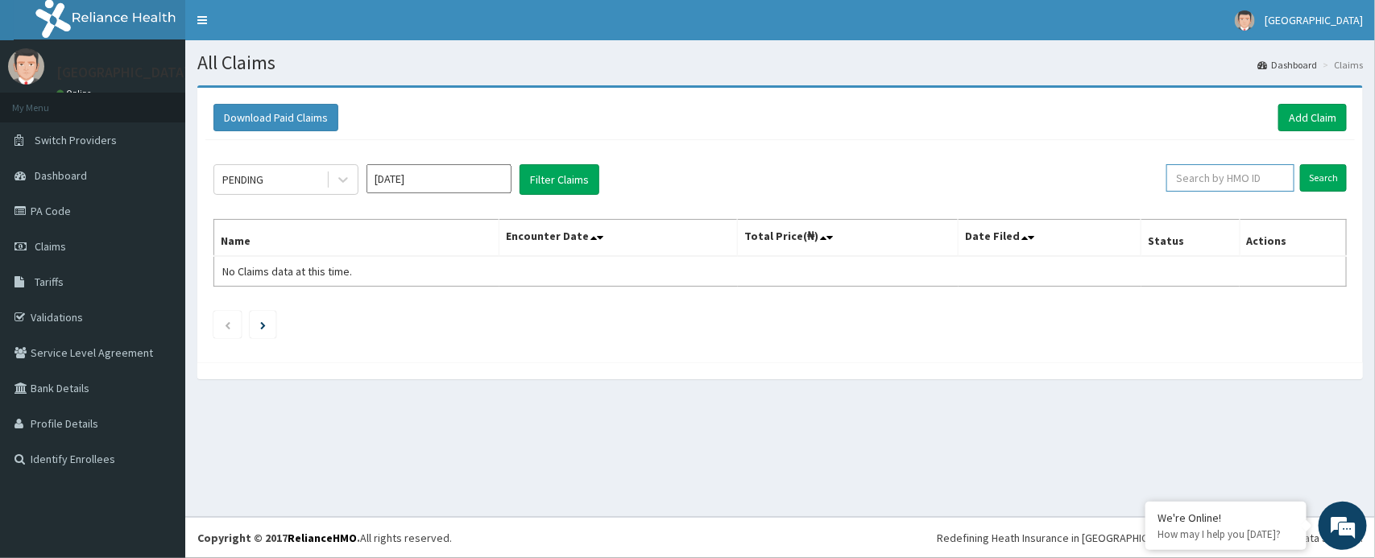
click at [1197, 170] on input "text" at bounding box center [1230, 177] width 128 height 27
paste input "PRS/10072/A"
type input "PRS/10072/A"
click at [1300, 164] on input "Search" at bounding box center [1323, 177] width 47 height 27
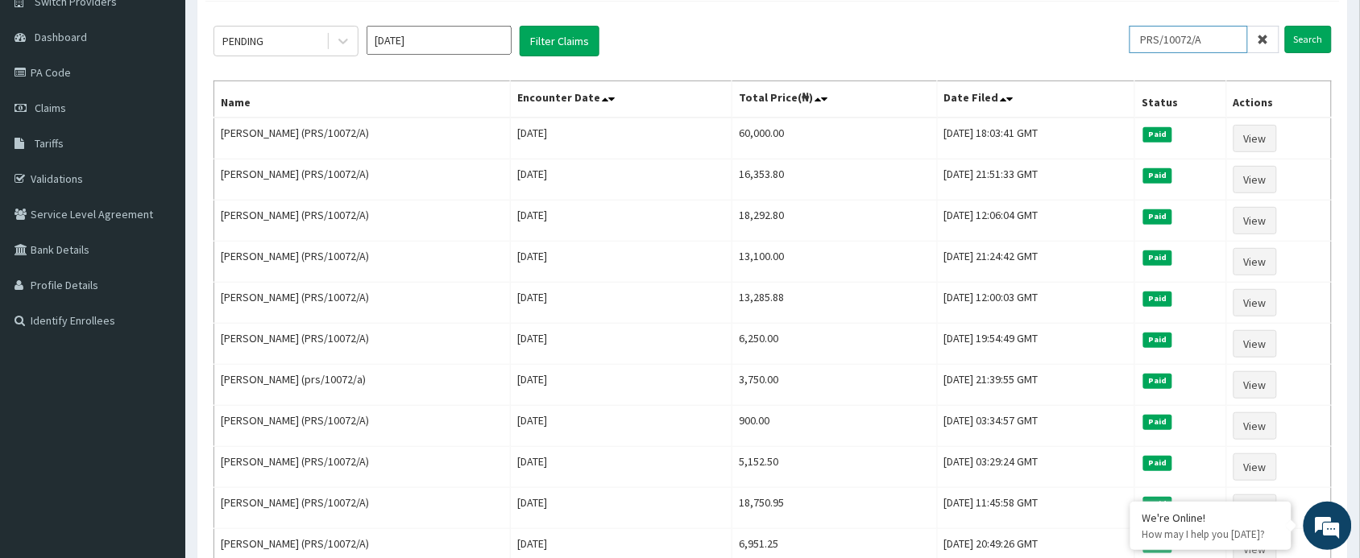
scroll to position [161, 0]
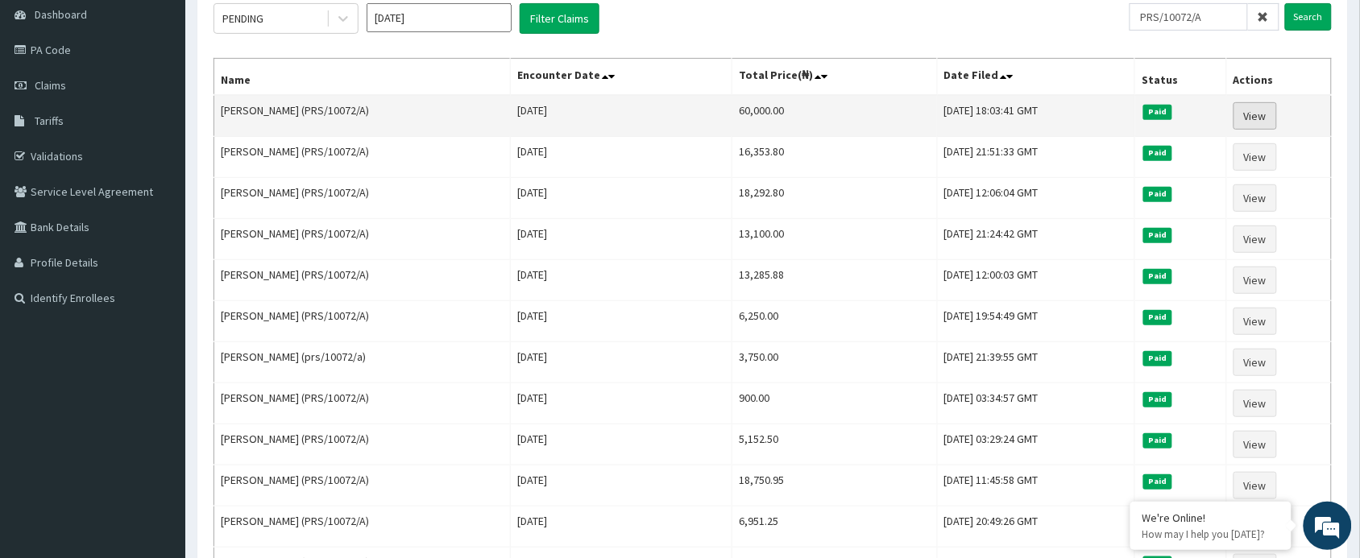
click at [1258, 115] on link "View" at bounding box center [1254, 115] width 43 height 27
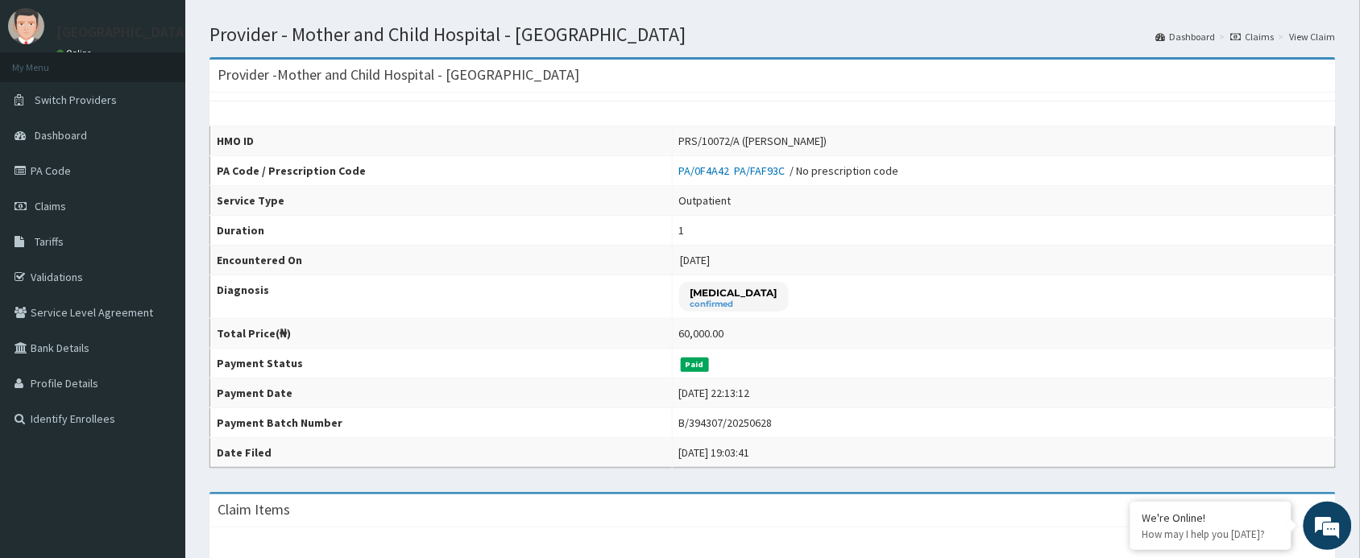
scroll to position [6, 0]
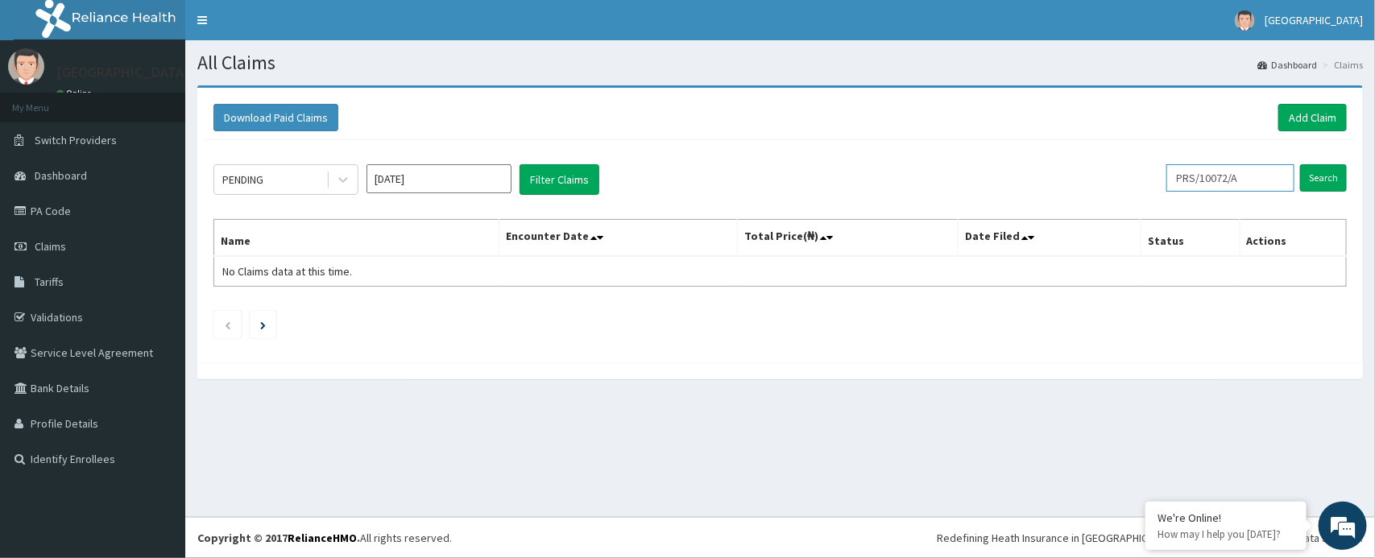
click at [1278, 181] on input "PRS/10072/A" at bounding box center [1230, 177] width 128 height 27
type input "P"
paste input "TAP/11207/A"
type input "TAP/11207/A"
click at [1300, 164] on input "Search" at bounding box center [1323, 177] width 47 height 27
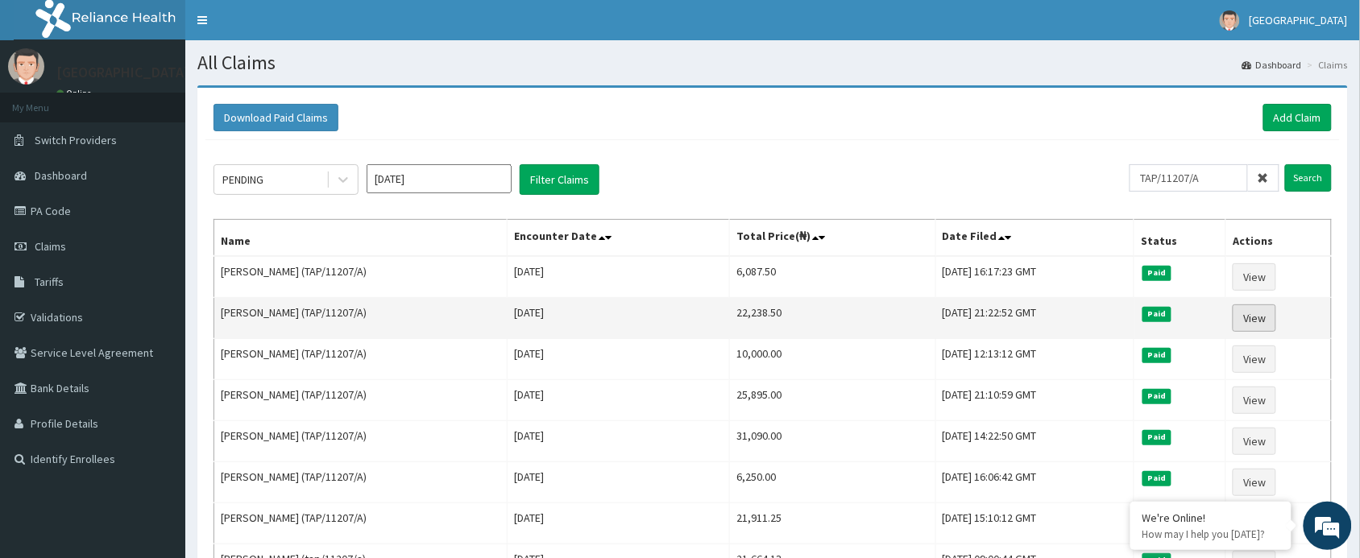
click at [1265, 313] on link "View" at bounding box center [1253, 317] width 43 height 27
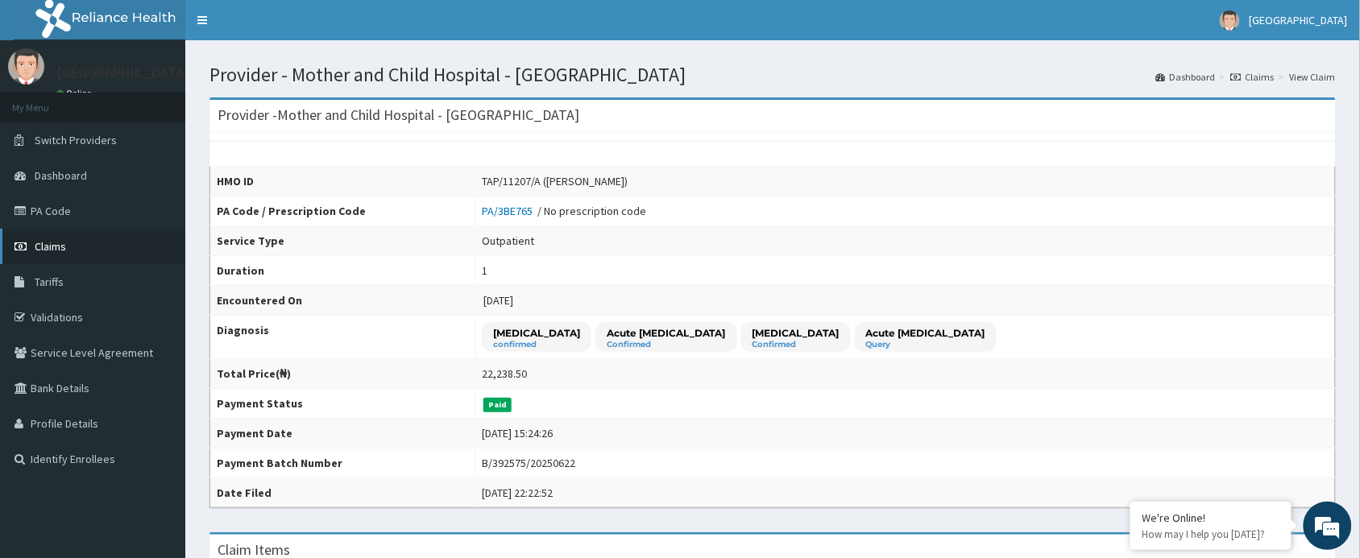
click at [40, 248] on span "Claims" at bounding box center [50, 246] width 31 height 14
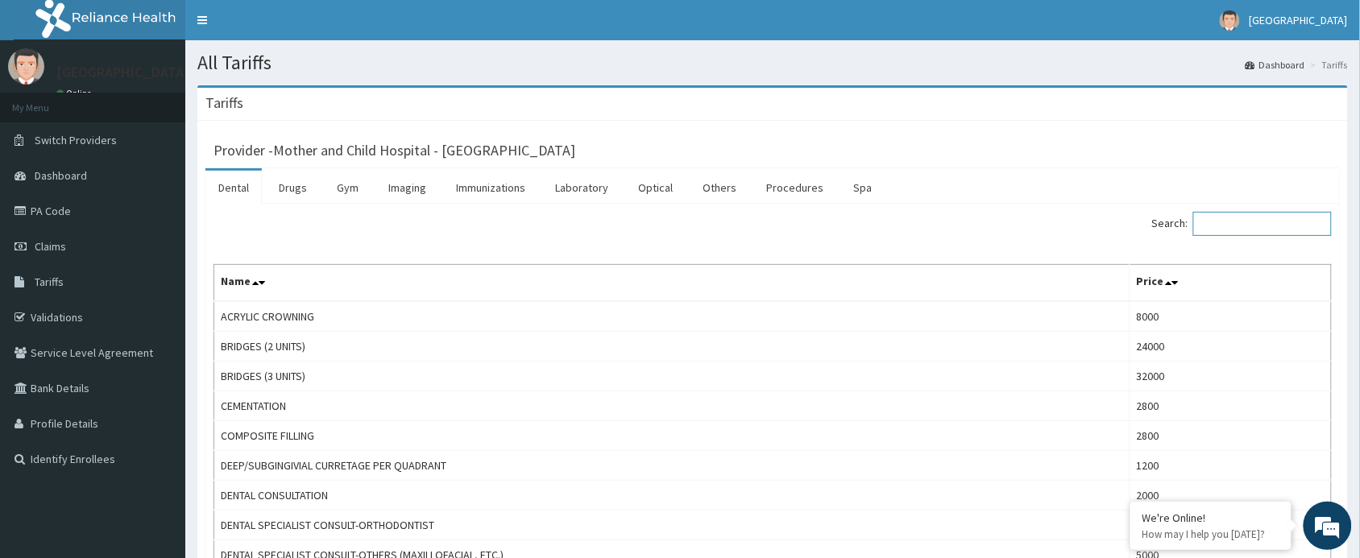
click at [1236, 222] on input "Search:" at bounding box center [1262, 224] width 139 height 24
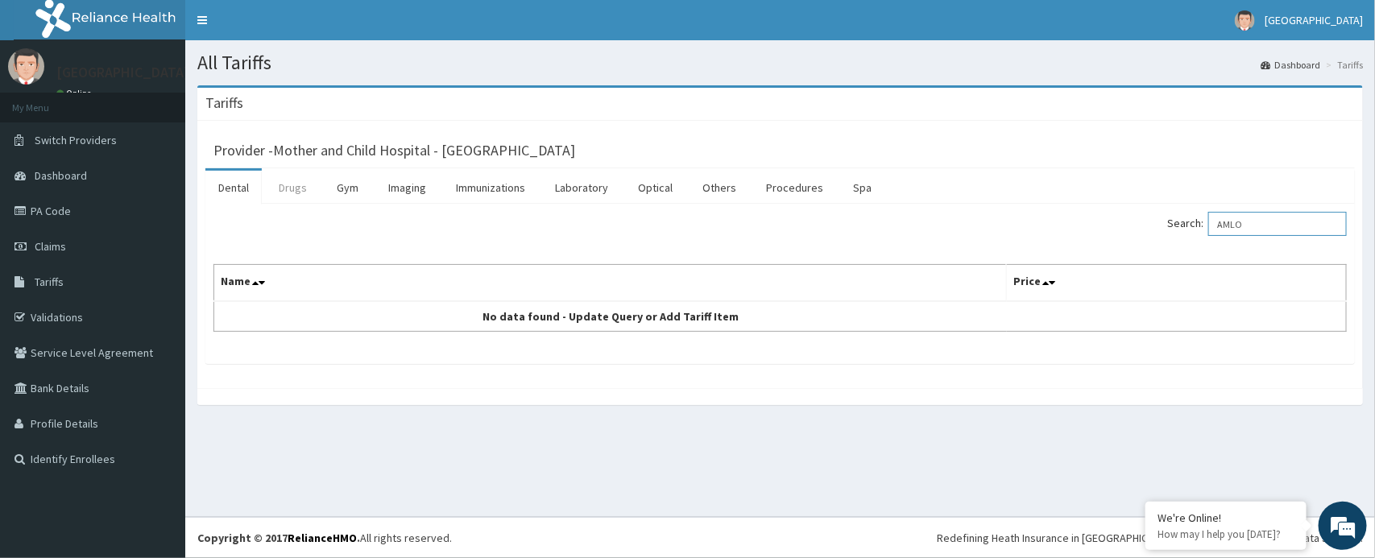
type input "AMLO"
click at [294, 190] on link "Drugs" at bounding box center [293, 188] width 54 height 34
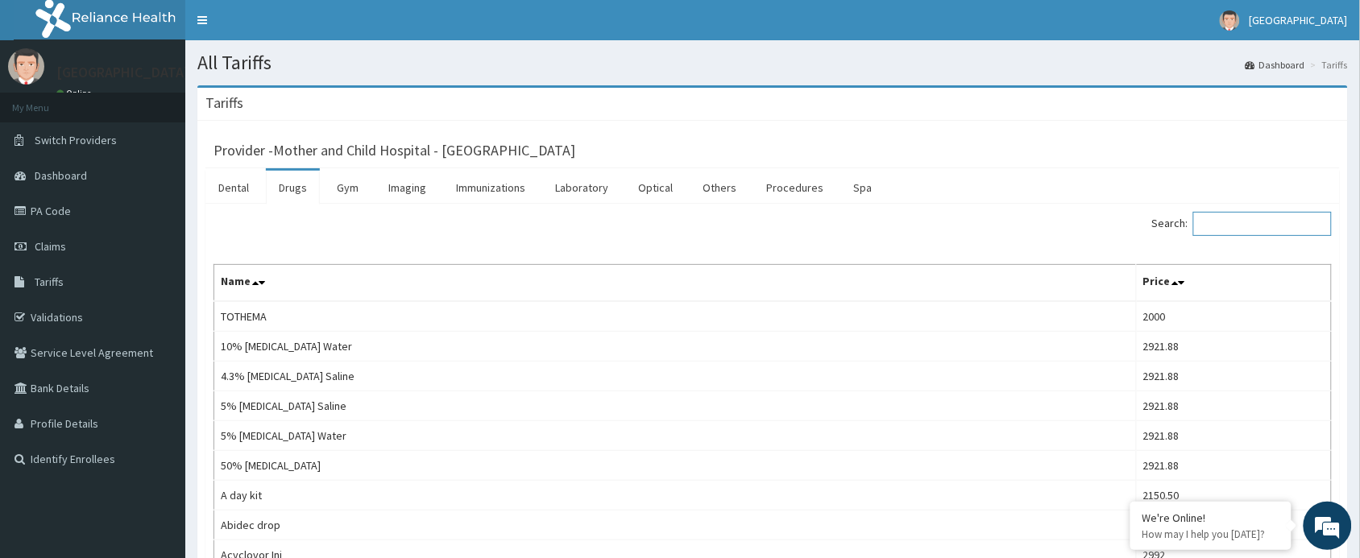
click at [1224, 217] on input "Search:" at bounding box center [1262, 224] width 139 height 24
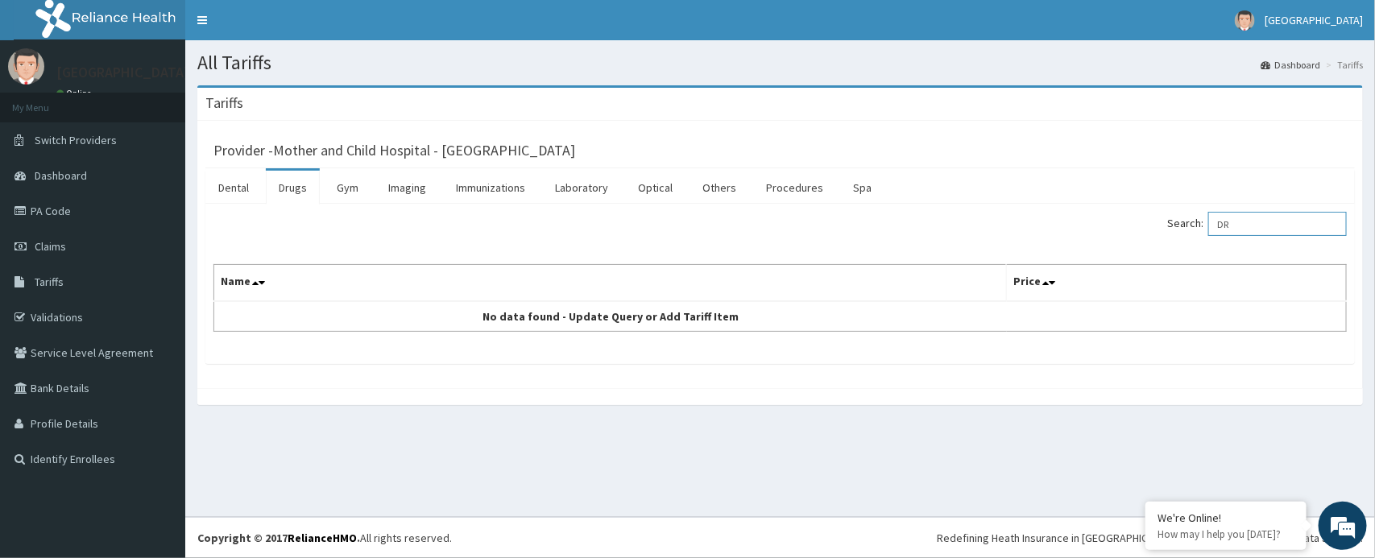
type input "D"
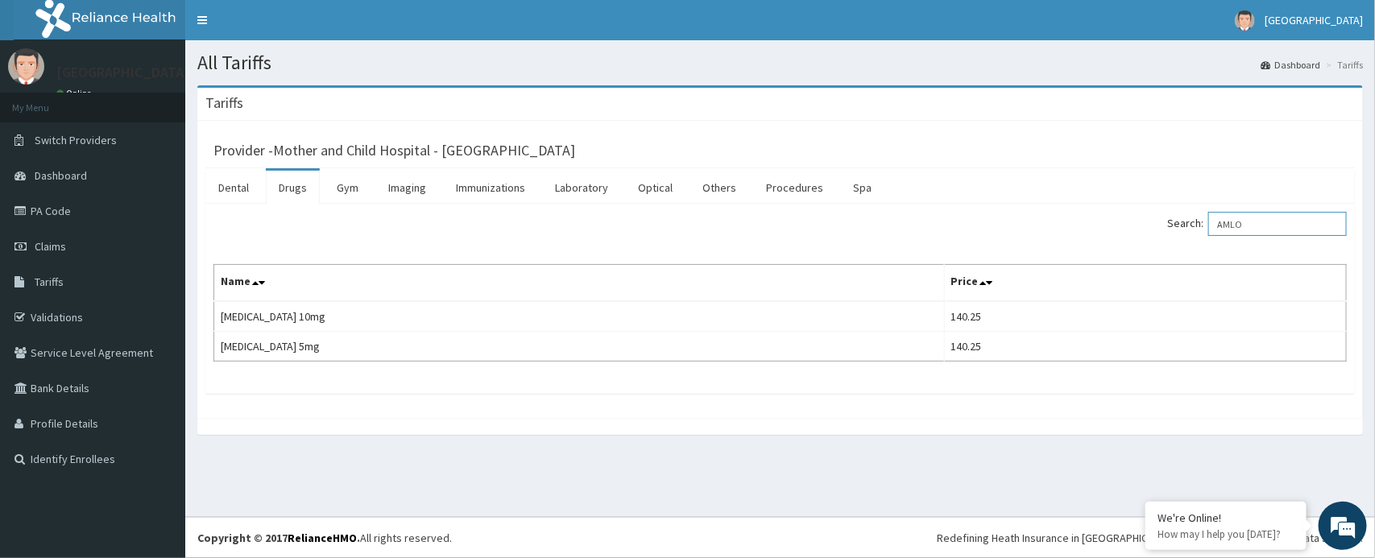
type input "AMLO"
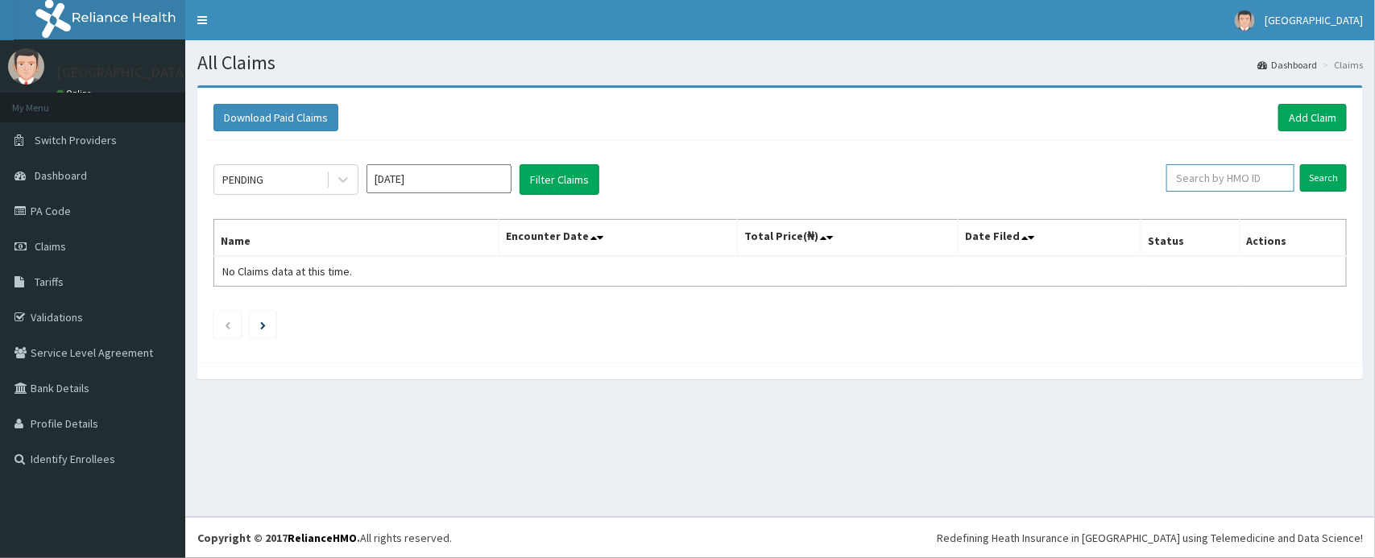
click at [1192, 190] on input "text" at bounding box center [1230, 177] width 128 height 27
paste input "TAP/11207/A"
type input "TAP/11207/A"
click at [1323, 174] on input "Search" at bounding box center [1323, 177] width 47 height 27
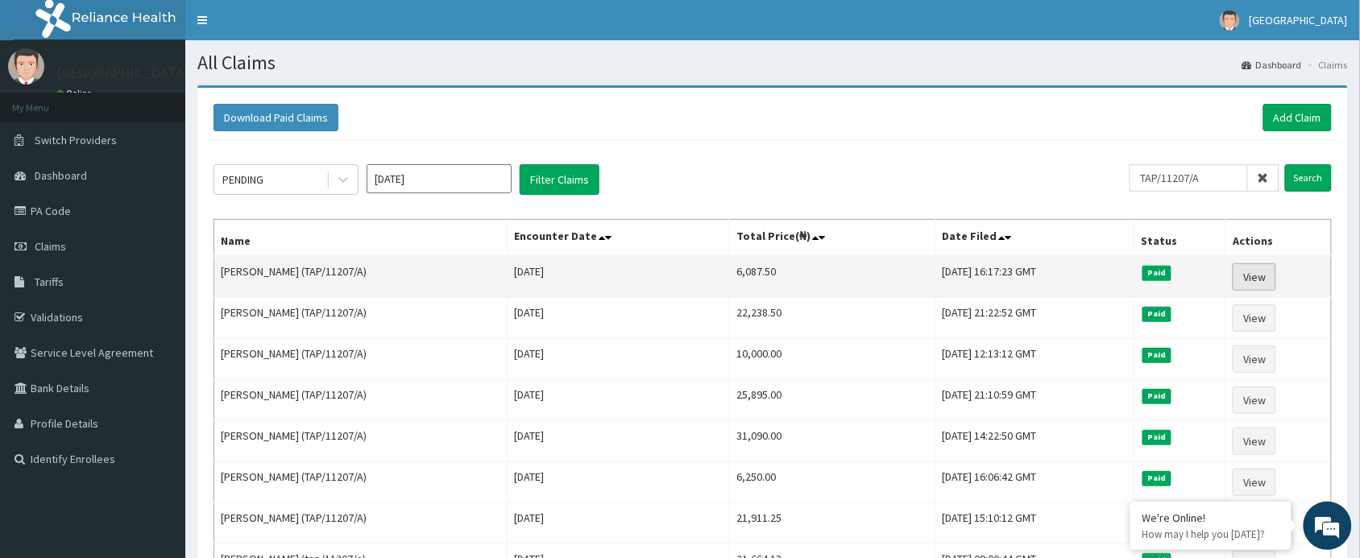
click at [1263, 280] on link "View" at bounding box center [1253, 276] width 43 height 27
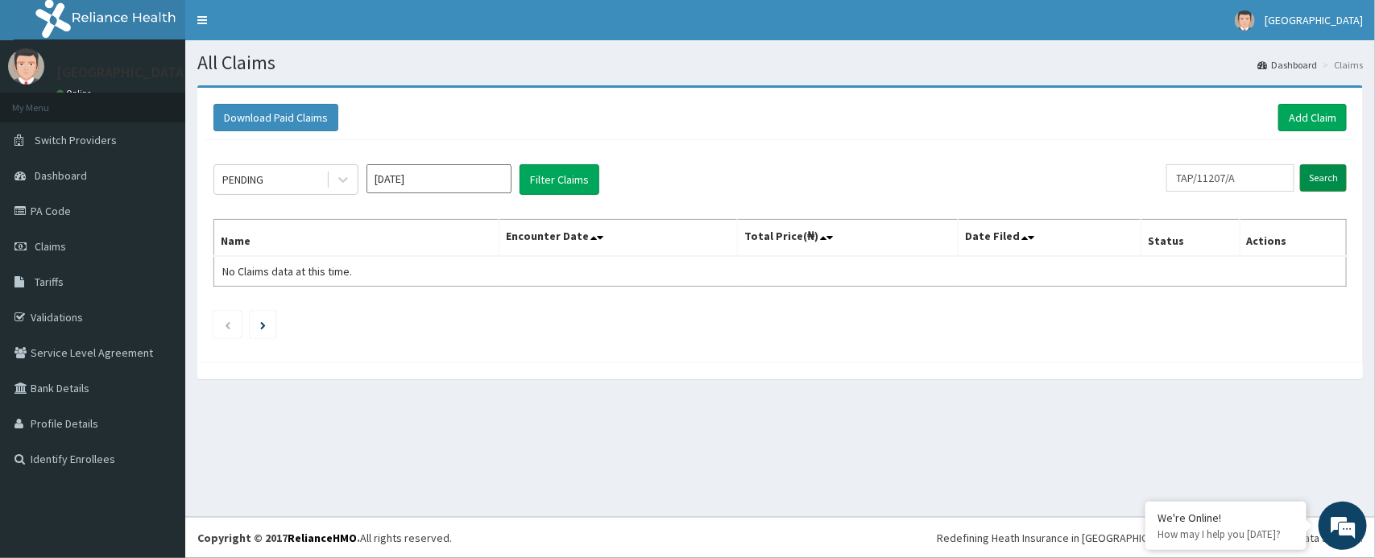
click at [1323, 181] on input "Search" at bounding box center [1323, 177] width 47 height 27
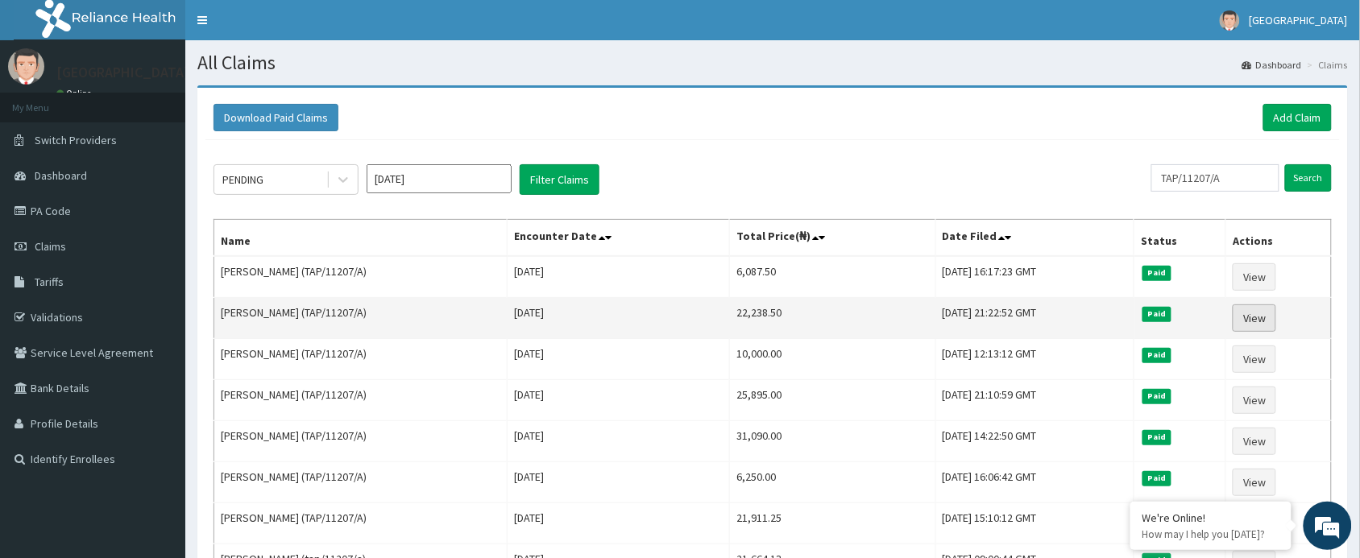
click at [1271, 316] on link "View" at bounding box center [1253, 317] width 43 height 27
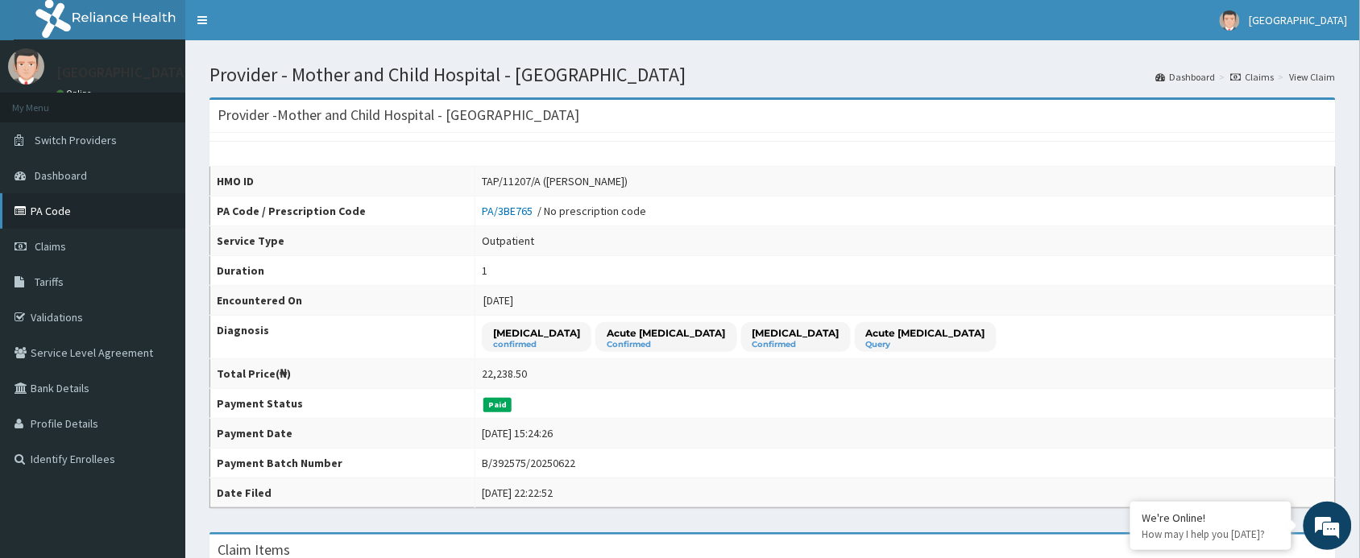
click at [60, 216] on link "PA Code" at bounding box center [92, 210] width 185 height 35
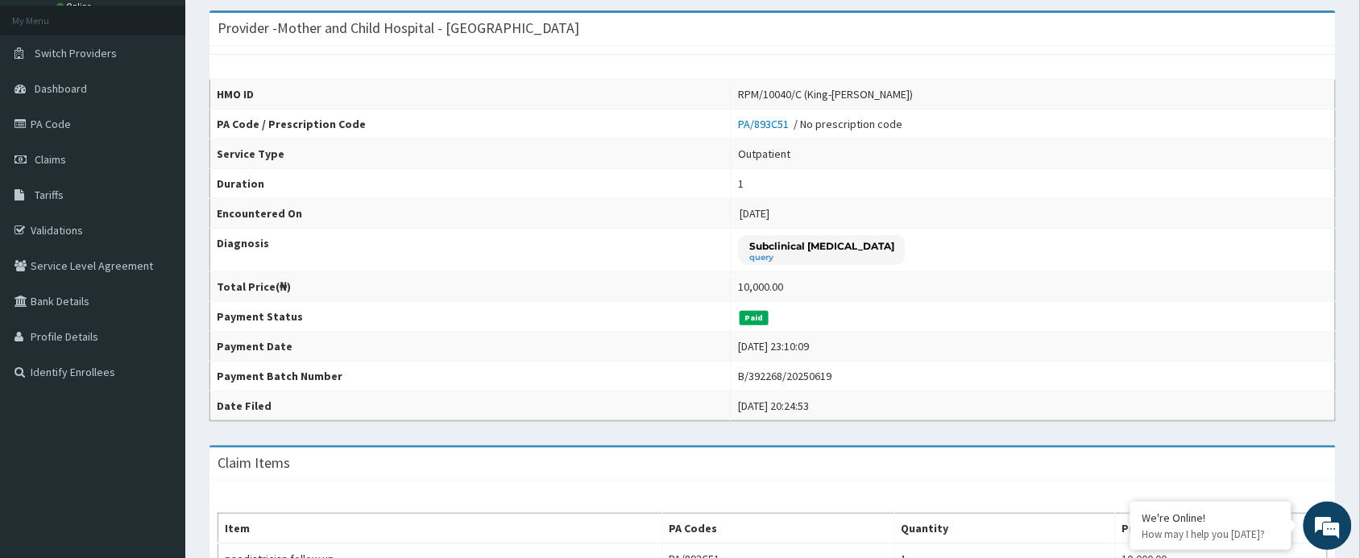
scroll to position [53, 0]
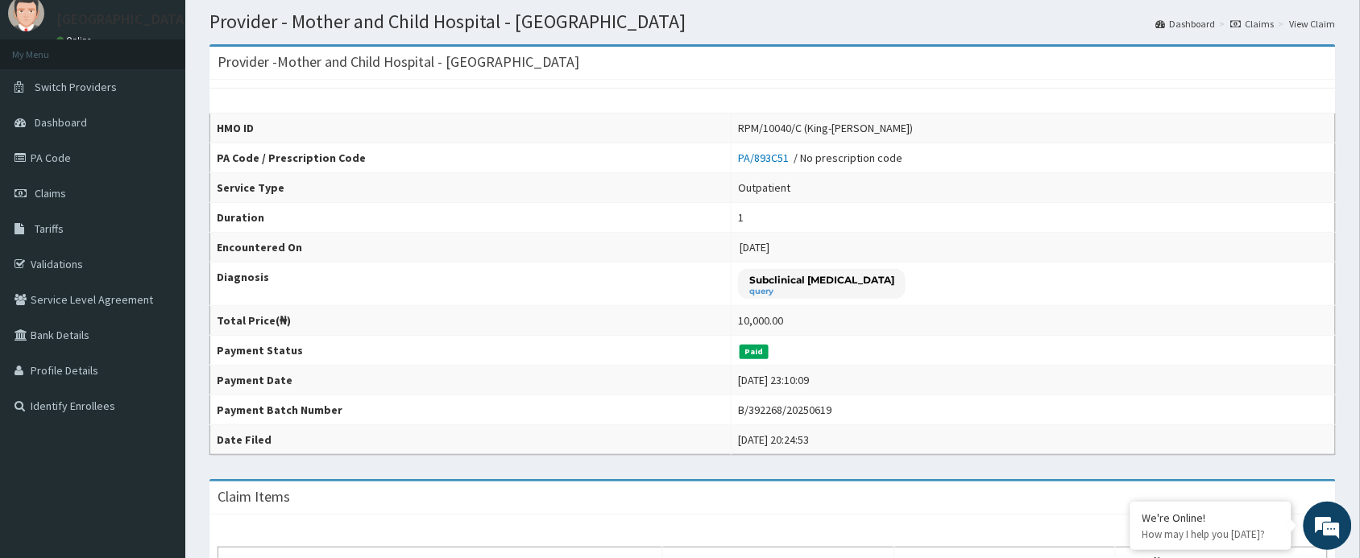
click at [794, 130] on div "RPM/10040/C (King-David Aransiola)" at bounding box center [825, 128] width 175 height 16
drag, startPoint x: 794, startPoint y: 130, endPoint x: 888, endPoint y: 133, distance: 94.3
click at [888, 133] on div "RPM/10040/C (King-David Aransiola)" at bounding box center [825, 128] width 175 height 16
copy div "King-David Aransiola"
drag, startPoint x: 725, startPoint y: 127, endPoint x: 888, endPoint y: 126, distance: 163.5
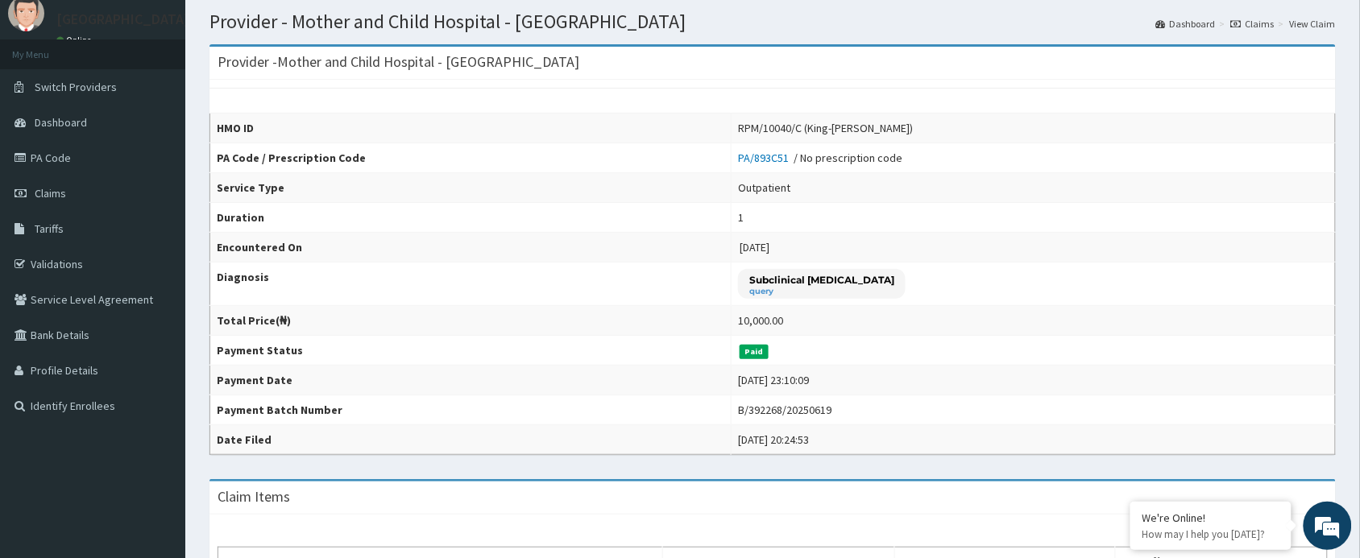
click at [888, 126] on div "RPM/10040/C (King-David Aransiola)" at bounding box center [825, 128] width 175 height 16
copy div "RPM/10040/C (King-David Aransiola"
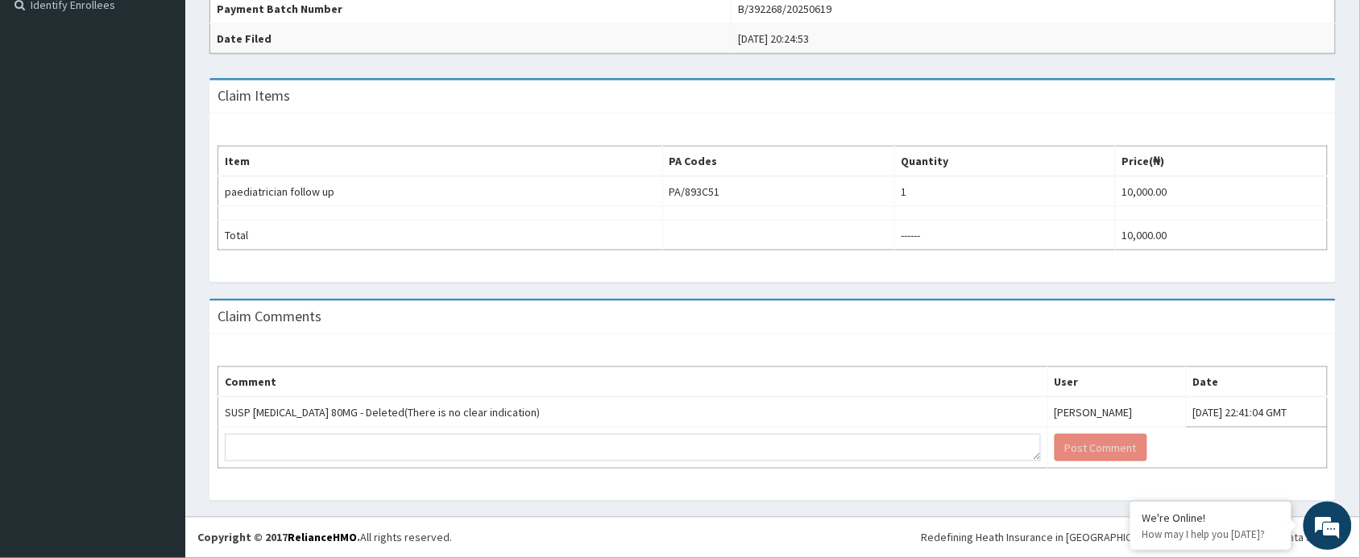
scroll to position [0, 0]
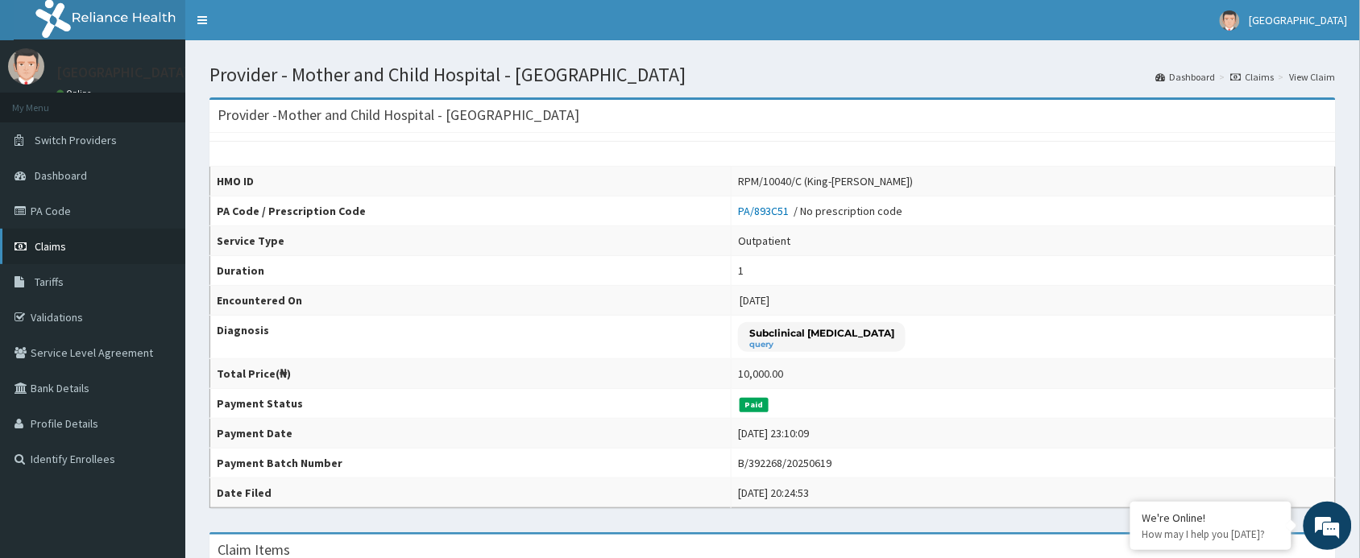
click at [51, 242] on span "Claims" at bounding box center [50, 246] width 31 height 14
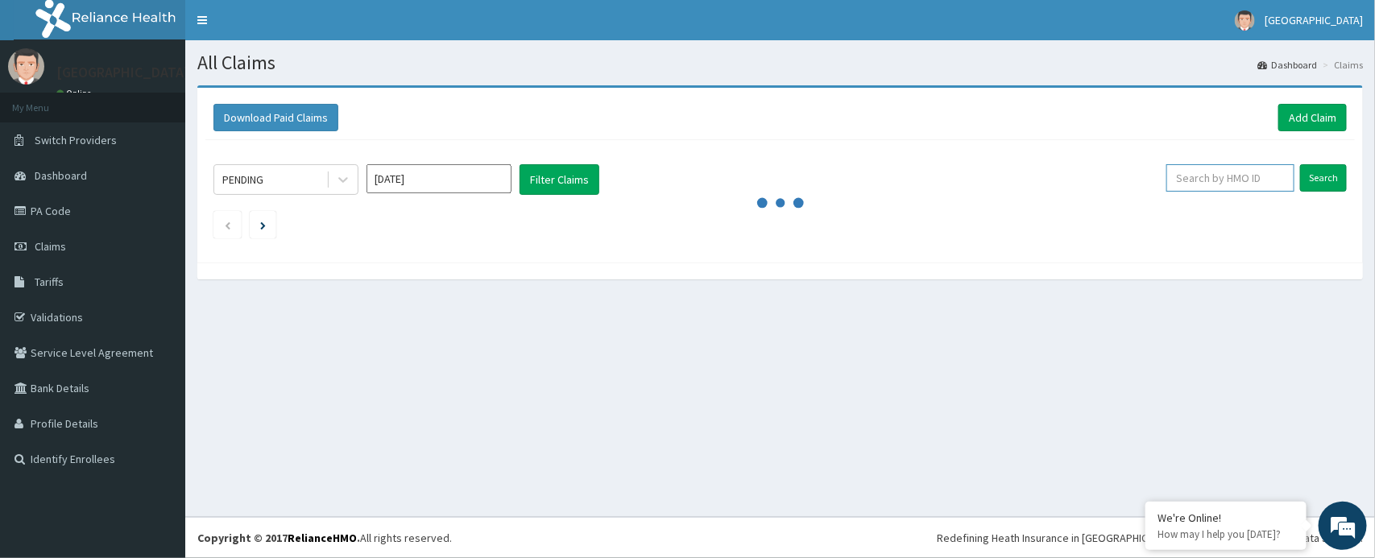
click at [1205, 182] on input "text" at bounding box center [1230, 177] width 128 height 27
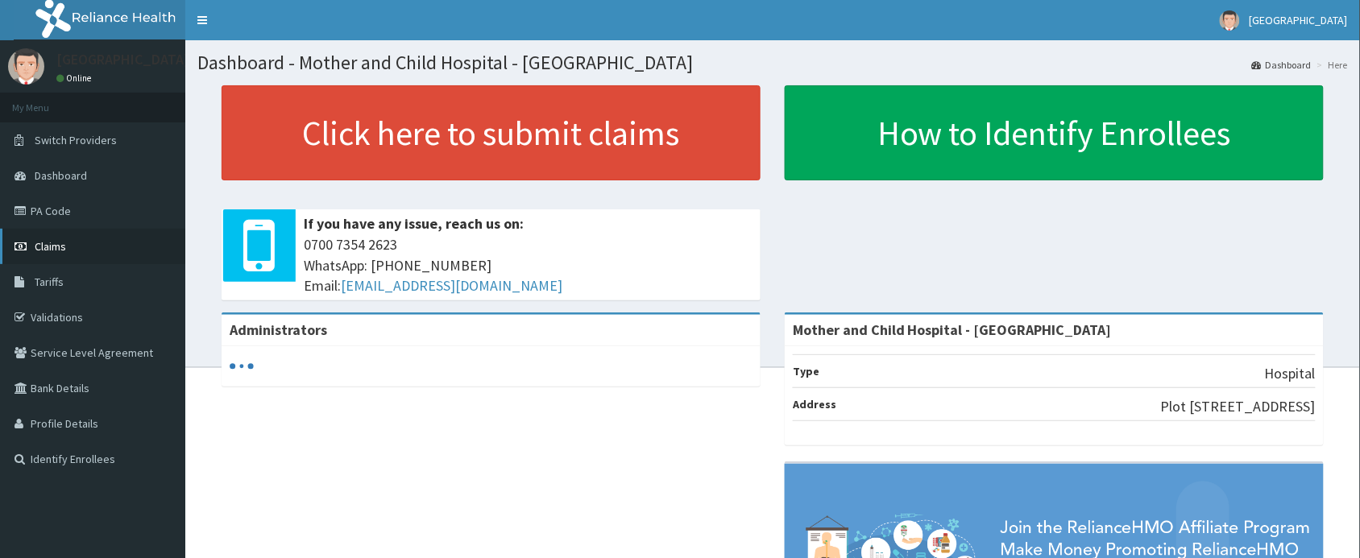
click at [52, 250] on span "Claims" at bounding box center [50, 246] width 31 height 14
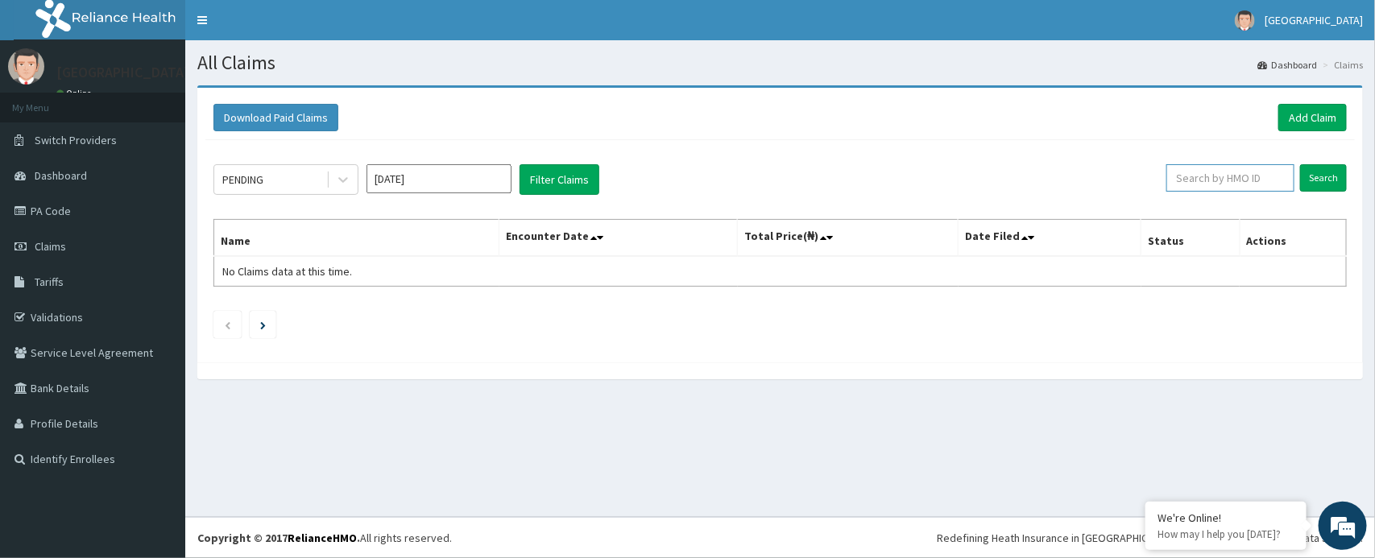
click at [1203, 179] on input "text" at bounding box center [1230, 177] width 128 height 27
paste input "TAP/11207/A"
type input "TAP/11207/A"
click at [1326, 176] on input "Search" at bounding box center [1323, 177] width 47 height 27
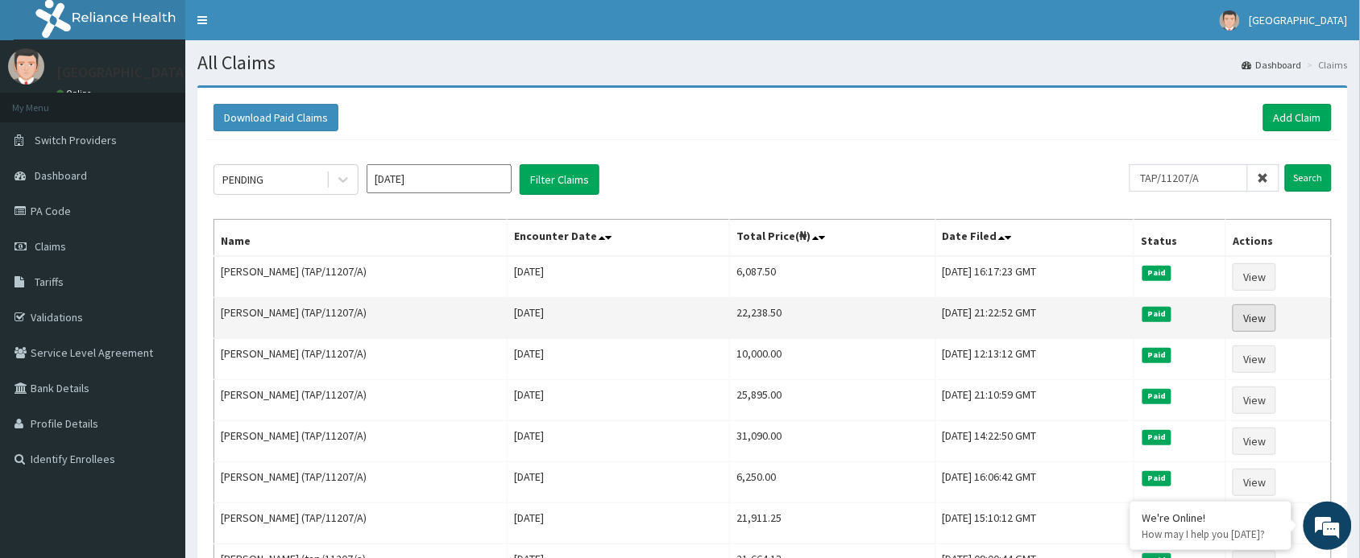
click at [1261, 317] on link "View" at bounding box center [1253, 317] width 43 height 27
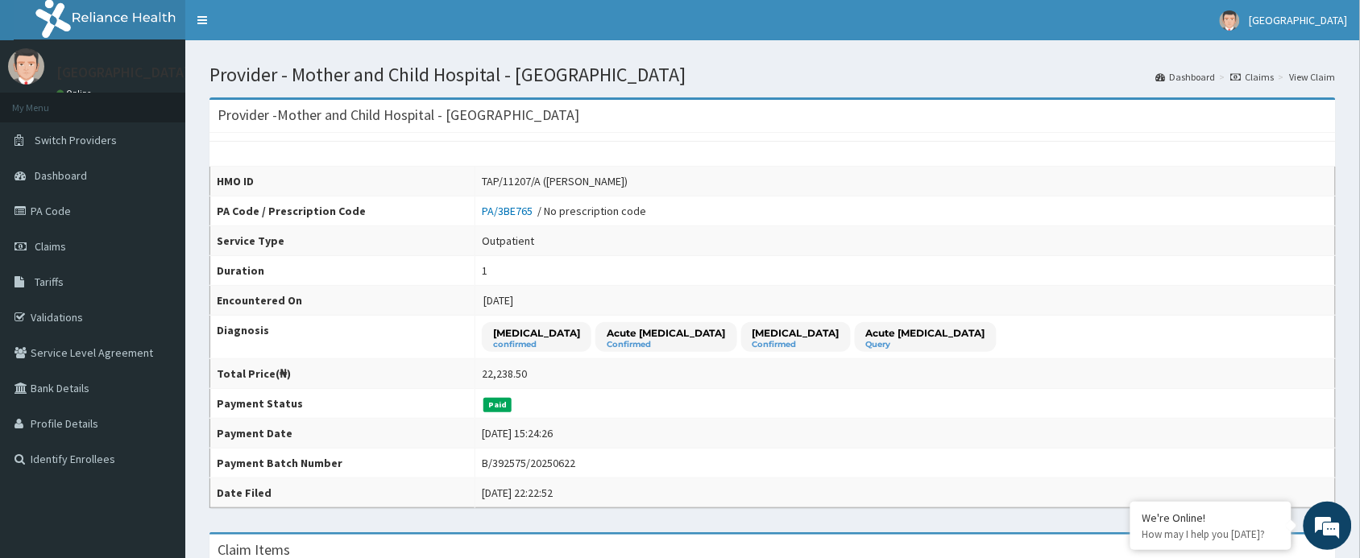
drag, startPoint x: 448, startPoint y: 178, endPoint x: 596, endPoint y: 180, distance: 148.2
click at [596, 180] on div "TAP/11207/A (Emmanuel Otugo)" at bounding box center [555, 181] width 146 height 16
copy div "TAP/11207/A (Emmanuel Otugo)"
